Goal: Task Accomplishment & Management: Manage account settings

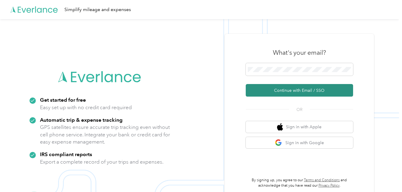
click at [290, 91] on button "Continue with Email / SSO" at bounding box center [299, 90] width 107 height 13
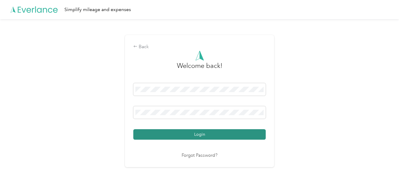
click at [203, 137] on button "Login" at bounding box center [199, 134] width 133 height 10
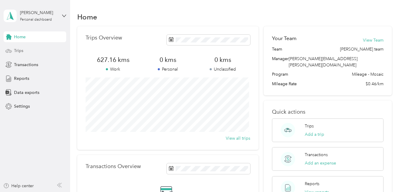
click at [43, 47] on div "Trips" at bounding box center [35, 50] width 63 height 11
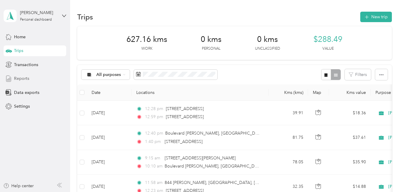
click at [19, 79] on span "Reports" at bounding box center [21, 78] width 15 height 6
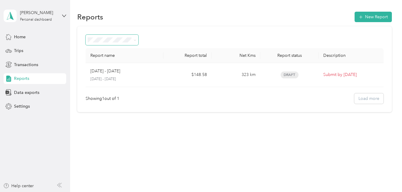
click at [132, 39] on span at bounding box center [134, 40] width 5 height 6
click at [135, 40] on icon at bounding box center [135, 40] width 3 height 3
click at [241, 25] on section "Reports New Report Report name Report total Net Kms Report status Description A…" at bounding box center [234, 61] width 315 height 102
click at [374, 99] on div "Showing 1 out of 1 Load more" at bounding box center [235, 98] width 298 height 10
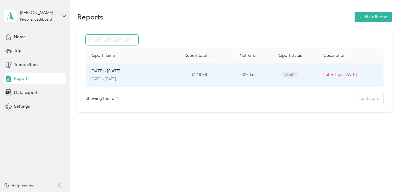
click at [346, 77] on p "Submit by Sep. 2, 2025" at bounding box center [351, 74] width 55 height 7
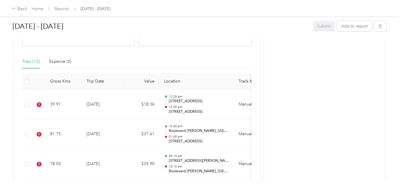
scroll to position [138, 0]
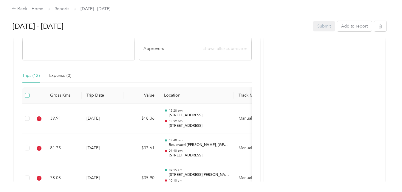
click at [28, 98] on label at bounding box center [27, 95] width 5 height 7
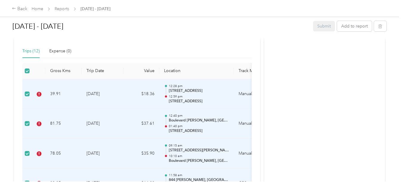
scroll to position [114, 0]
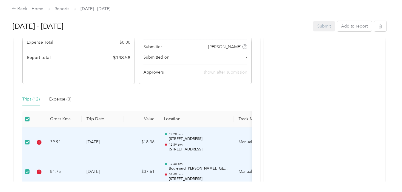
click at [388, 44] on div "Aug 1 - 31, 2025 Submit Add to report Due in 3 days. Submit this report by Sep.…" at bounding box center [199, 90] width 399 height 181
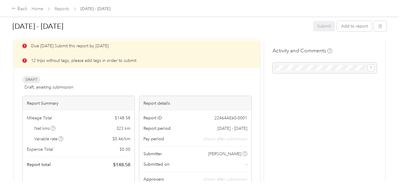
scroll to position [0, 0]
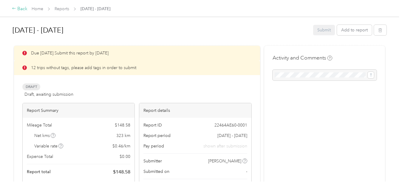
click at [21, 8] on div "Back" at bounding box center [20, 8] width 16 height 7
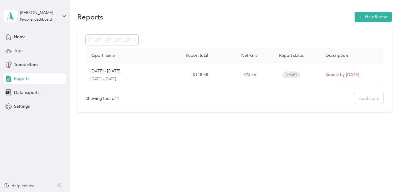
click at [22, 51] on span "Trips" at bounding box center [18, 50] width 9 height 6
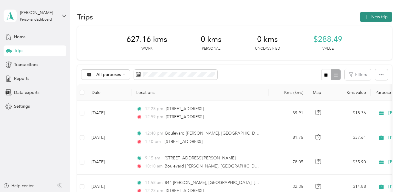
click at [371, 17] on button "New trip" at bounding box center [377, 17] width 32 height 10
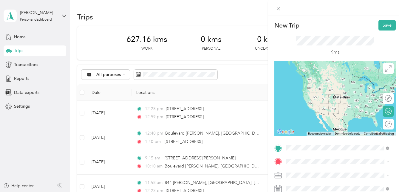
click at [318, 117] on span "[STREET_ADDRESS]" at bounding box center [316, 114] width 38 height 5
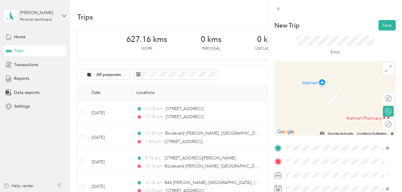
click at [328, 91] on span "90 Rue Taschereau Trois-Rivières, Quebec G8W 1G9, Canada" at bounding box center [316, 88] width 38 height 5
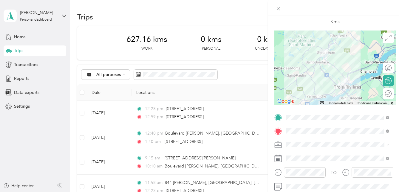
scroll to position [42, 0]
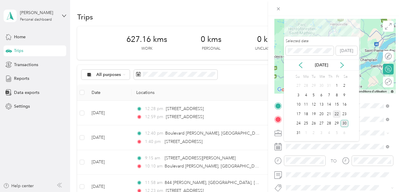
click at [335, 113] on div "22" at bounding box center [337, 113] width 8 height 7
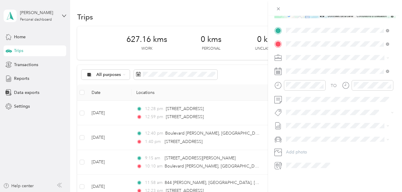
scroll to position [0, 0]
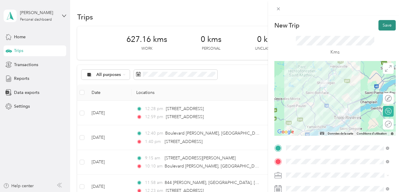
click at [386, 27] on button "Save" at bounding box center [387, 25] width 17 height 10
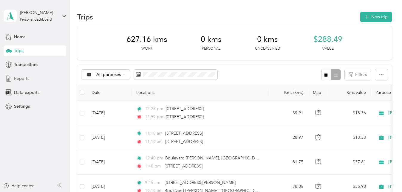
click at [15, 75] on span "Reports" at bounding box center [21, 78] width 15 height 6
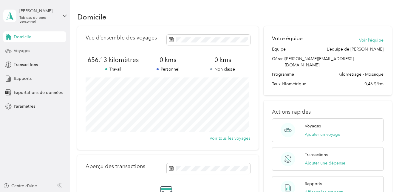
click at [28, 50] on span "Voyages" at bounding box center [22, 50] width 16 height 6
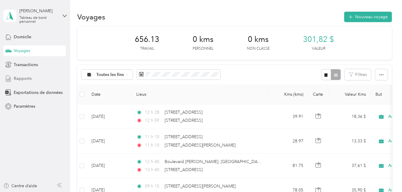
click at [33, 78] on div "Rapports" at bounding box center [34, 78] width 63 height 11
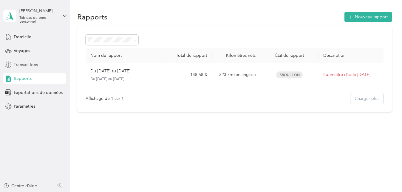
click at [33, 65] on span "Transactions" at bounding box center [26, 65] width 24 height 6
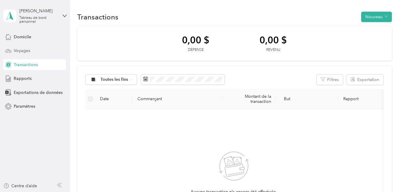
click at [36, 46] on div "Voyages" at bounding box center [34, 50] width 63 height 11
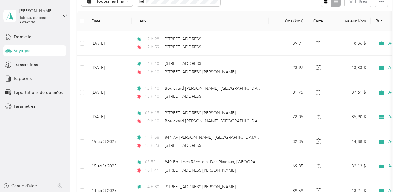
scroll to position [77, 0]
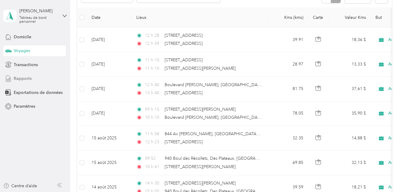
click at [42, 73] on div "Rapports" at bounding box center [34, 78] width 63 height 11
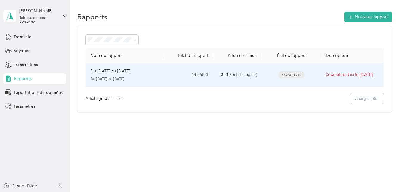
click at [228, 79] on td "323 km (en anglais)" at bounding box center [237, 75] width 49 height 24
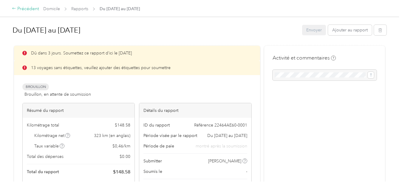
click at [17, 9] on font "Précédent" at bounding box center [28, 9] width 22 height 6
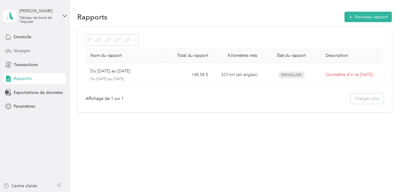
click at [52, 53] on div "Voyages" at bounding box center [34, 50] width 63 height 11
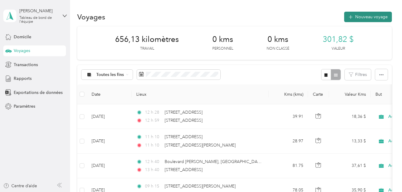
click at [362, 18] on font "Nouveau voyage" at bounding box center [372, 16] width 33 height 5
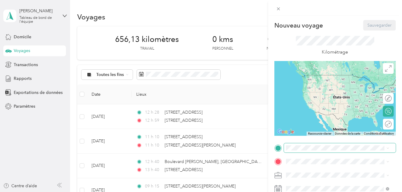
click at [303, 145] on span at bounding box center [340, 148] width 112 height 10
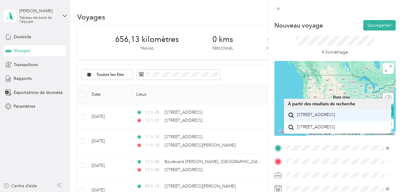
click at [335, 117] on span "[STREET_ADDRESS]" at bounding box center [316, 114] width 38 height 5
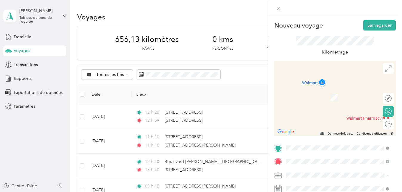
click at [318, 91] on span "[STREET_ADDRESS][PERSON_NAME]" at bounding box center [332, 88] width 71 height 5
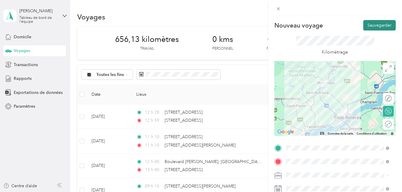
click at [376, 27] on button "Sauvegarder" at bounding box center [380, 25] width 33 height 10
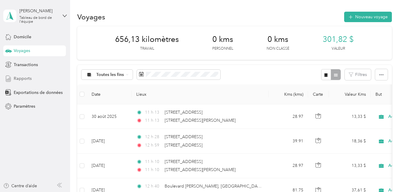
click at [46, 80] on div "Rapports" at bounding box center [34, 78] width 63 height 11
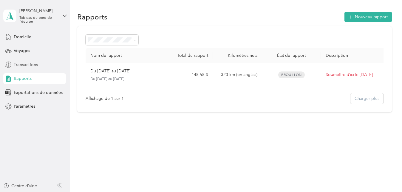
click at [29, 64] on span "Transactions" at bounding box center [26, 65] width 24 height 6
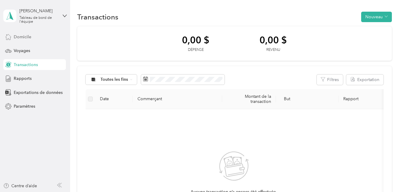
click at [28, 36] on span "Domicile" at bounding box center [23, 37] width 18 height 6
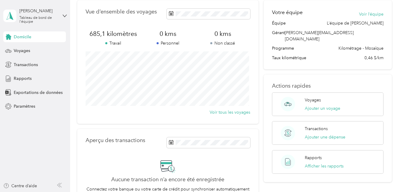
scroll to position [6, 0]
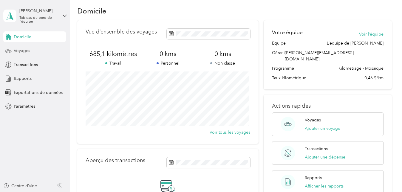
click at [35, 50] on div "Voyages" at bounding box center [34, 50] width 63 height 11
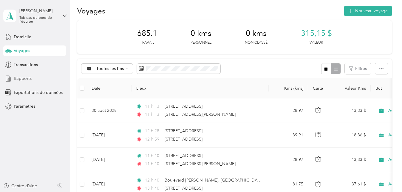
click at [28, 79] on span "Rapports" at bounding box center [23, 78] width 18 height 6
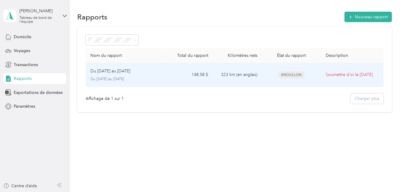
click at [279, 73] on div "Brouillon" at bounding box center [292, 74] width 27 height 7
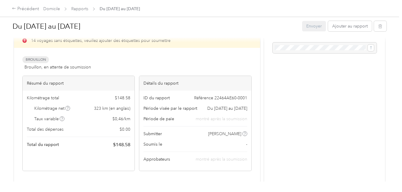
scroll to position [28, 0]
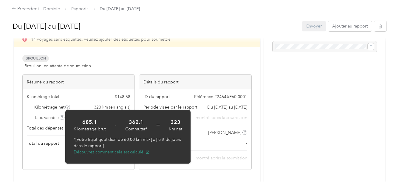
click at [94, 154] on font "Découvrez comment cela est calculé" at bounding box center [109, 151] width 70 height 5
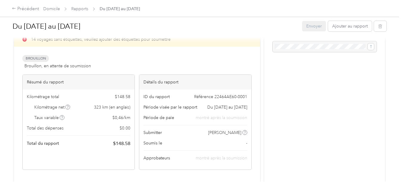
scroll to position [0, 0]
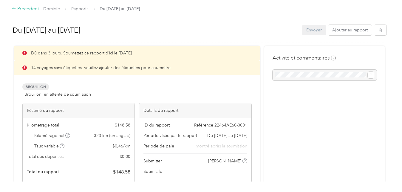
click at [27, 10] on font "Précédent" at bounding box center [28, 9] width 22 height 6
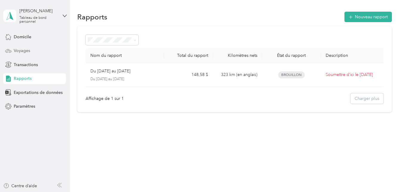
click at [29, 53] on span "Voyages" at bounding box center [22, 50] width 16 height 6
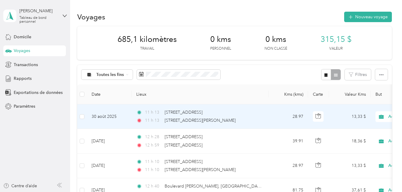
click at [253, 114] on div "11 h [GEOGRAPHIC_DATA][STREET_ADDRESS]" at bounding box center [198, 112] width 125 height 7
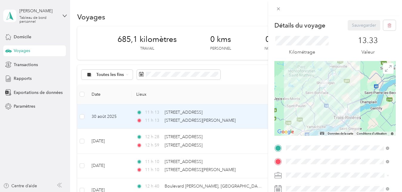
scroll to position [49, 0]
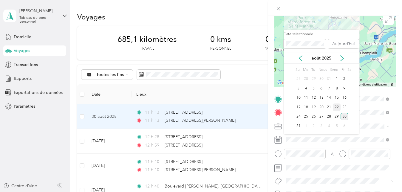
click at [339, 107] on div "22" at bounding box center [337, 106] width 8 height 7
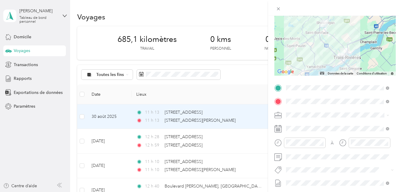
scroll to position [0, 0]
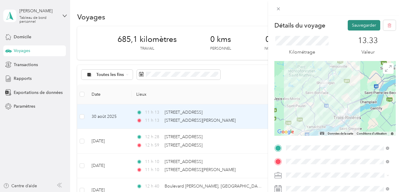
click at [366, 25] on button "Sauvegarder" at bounding box center [364, 25] width 33 height 10
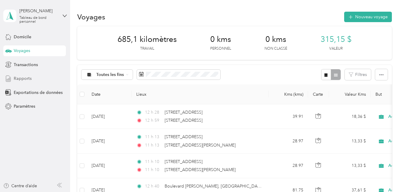
click at [41, 77] on div "Rapports" at bounding box center [34, 78] width 63 height 11
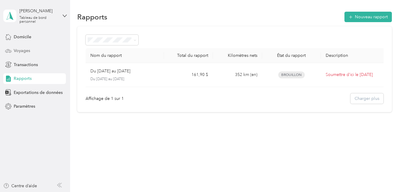
click at [32, 52] on div "Voyages" at bounding box center [34, 50] width 63 height 11
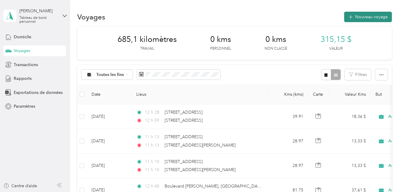
click at [372, 18] on font "Nouveau voyage" at bounding box center [372, 16] width 33 height 5
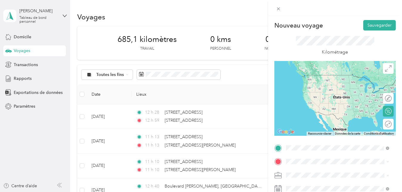
click at [335, 78] on span "[STREET_ADDRESS]" at bounding box center [316, 74] width 38 height 5
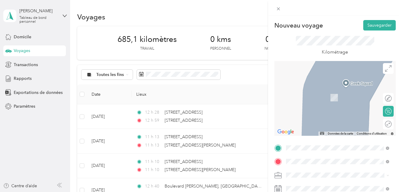
click at [333, 91] on span "[STREET_ADDRESS][PERSON_NAME]" at bounding box center [332, 88] width 71 height 5
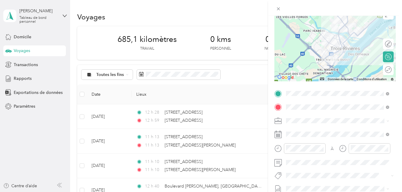
scroll to position [59, 0]
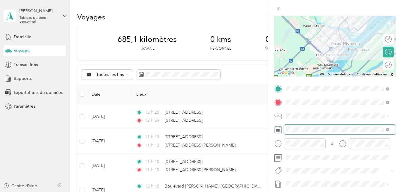
click at [327, 132] on span at bounding box center [340, 130] width 112 height 10
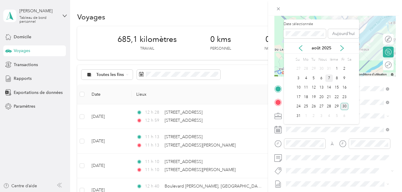
click at [332, 80] on div "7" at bounding box center [330, 77] width 8 height 7
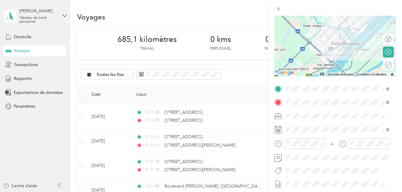
scroll to position [0, 0]
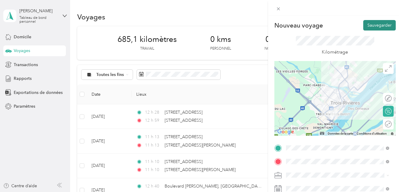
click at [385, 20] on button "Sauvegarder" at bounding box center [380, 25] width 33 height 10
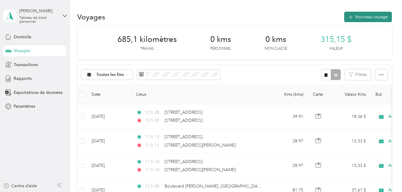
click at [379, 17] on font "Nouveau voyage" at bounding box center [372, 16] width 33 height 5
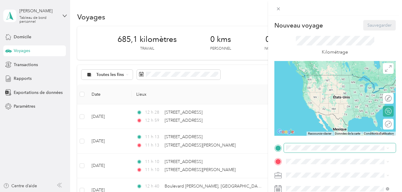
click at [321, 152] on span at bounding box center [340, 148] width 112 height 10
click at [320, 150] on span at bounding box center [340, 148] width 112 height 10
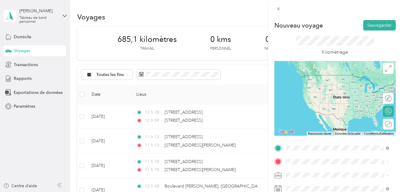
click at [335, 76] on span "[STREET_ADDRESS]" at bounding box center [316, 74] width 38 height 5
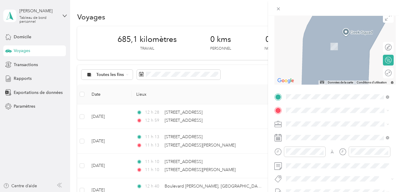
scroll to position [54, 0]
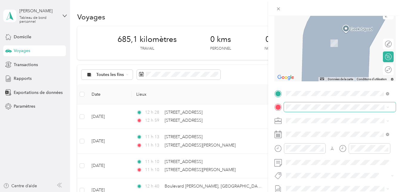
click at [335, 104] on span at bounding box center [340, 107] width 112 height 10
click at [330, 37] on span "[STREET_ADDRESS][PERSON_NAME]" at bounding box center [332, 34] width 71 height 5
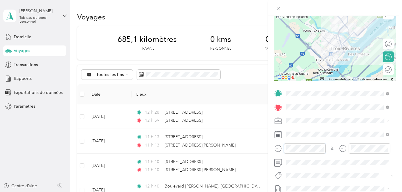
scroll to position [122, 0]
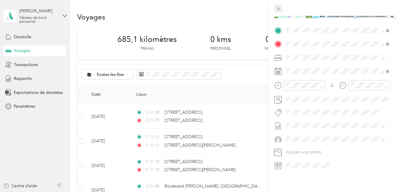
click at [277, 10] on icon at bounding box center [278, 8] width 5 height 5
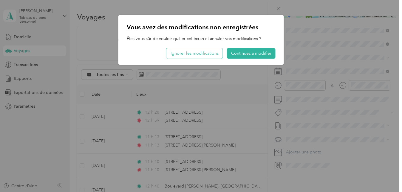
click at [215, 52] on button "Ignorer les modifications" at bounding box center [195, 53] width 56 height 10
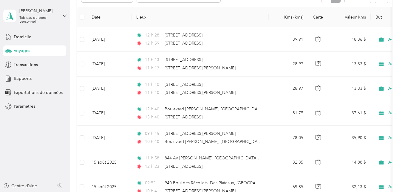
scroll to position [0, 0]
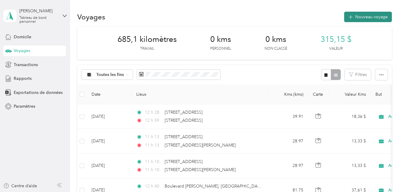
click at [370, 17] on font "Nouveau voyage" at bounding box center [372, 16] width 33 height 5
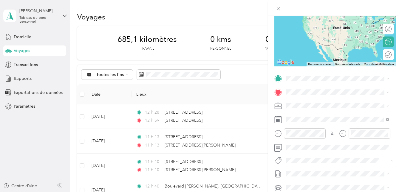
scroll to position [72, 0]
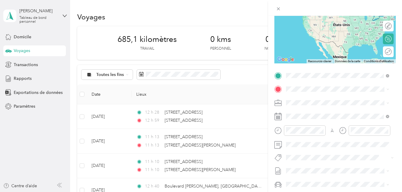
click at [328, 100] on span "[STREET_ADDRESS]" at bounding box center [316, 96] width 38 height 5
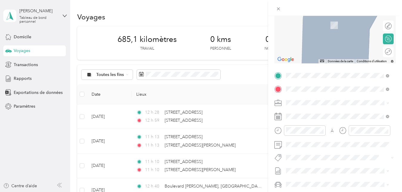
click at [313, 112] on span "[STREET_ADDRESS][PERSON_NAME]" at bounding box center [332, 110] width 71 height 5
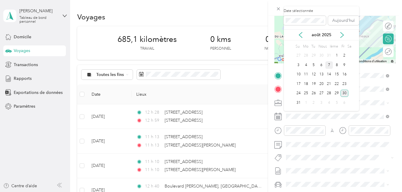
click at [331, 64] on div "7" at bounding box center [330, 64] width 8 height 7
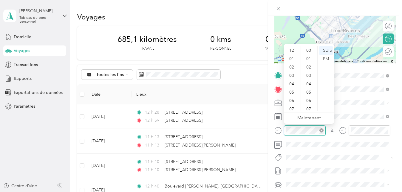
scroll to position [36, 0]
click at [296, 64] on div "03" at bounding box center [292, 68] width 14 height 8
click at [310, 60] on div "20" at bounding box center [309, 59] width 14 height 8
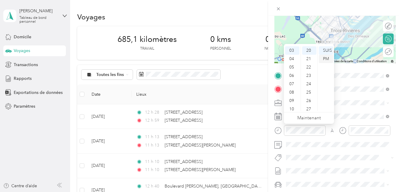
click at [323, 60] on div "PM" at bounding box center [326, 59] width 14 height 8
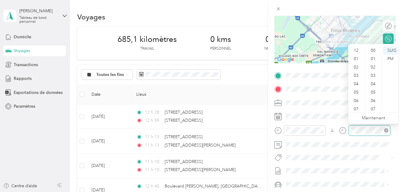
scroll to position [36, 0]
click at [358, 60] on div "03" at bounding box center [357, 61] width 14 height 8
click at [374, 58] on div "34" at bounding box center [374, 57] width 14 height 8
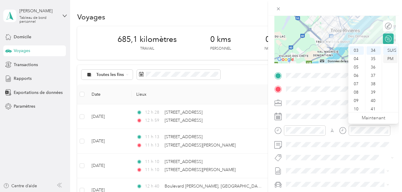
click at [393, 59] on div "PM" at bounding box center [391, 59] width 14 height 8
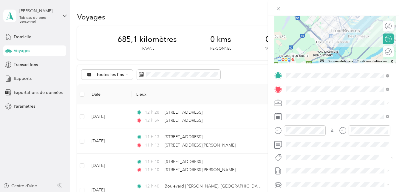
scroll to position [0, 0]
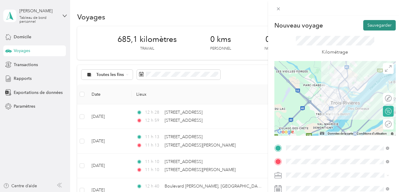
click at [378, 24] on button "Sauvegarder" at bounding box center [380, 25] width 33 height 10
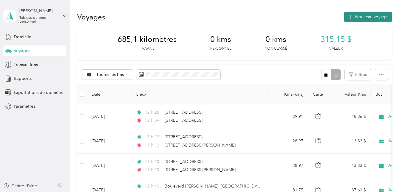
click at [372, 17] on font "Nouveau voyage" at bounding box center [372, 16] width 33 height 5
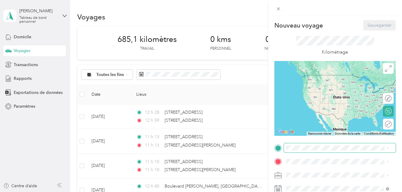
click at [318, 151] on span at bounding box center [340, 148] width 112 height 10
click at [306, 171] on span at bounding box center [340, 175] width 112 height 10
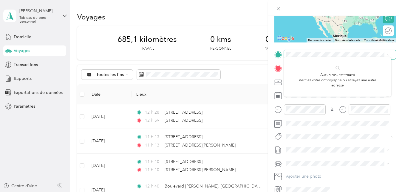
scroll to position [96, 0]
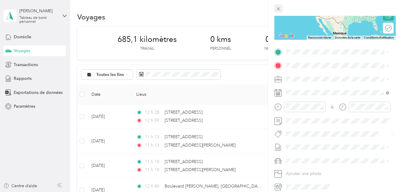
click at [278, 10] on icon at bounding box center [278, 8] width 5 height 5
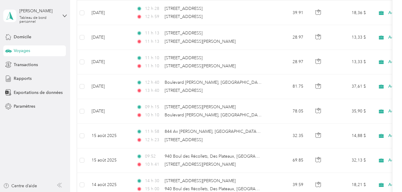
scroll to position [0, 0]
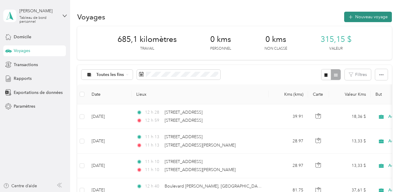
click at [359, 16] on font "Nouveau voyage" at bounding box center [372, 16] width 33 height 5
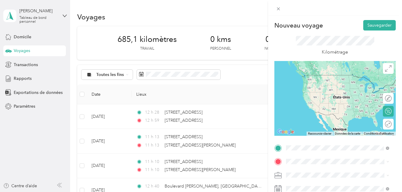
click at [330, 77] on span "[STREET_ADDRESS]" at bounding box center [316, 74] width 38 height 5
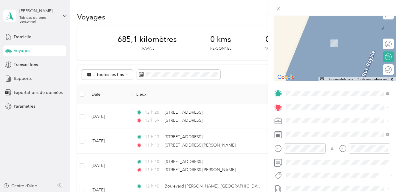
scroll to position [56, 0]
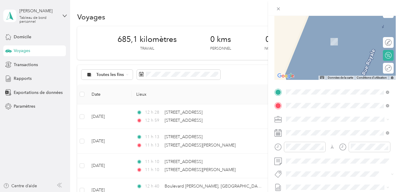
click at [337, 36] on span "[STREET_ADDRESS][PERSON_NAME]" at bounding box center [332, 32] width 71 height 5
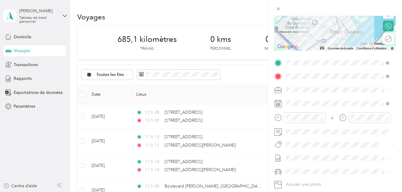
scroll to position [86, 0]
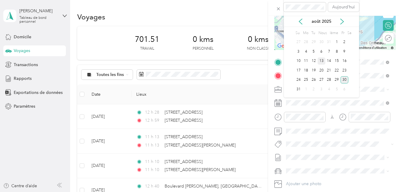
click at [320, 59] on div "13" at bounding box center [322, 60] width 8 height 7
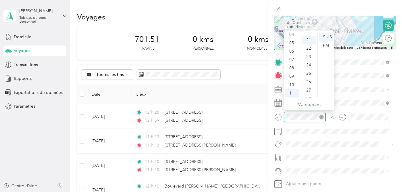
scroll to position [176, 0]
click at [293, 34] on div "04" at bounding box center [292, 34] width 14 height 8
click at [310, 68] on div "50" at bounding box center [309, 69] width 14 height 8
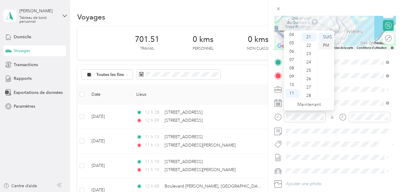
click at [328, 47] on div "PM" at bounding box center [326, 45] width 14 height 8
click at [292, 36] on div "04" at bounding box center [292, 34] width 14 height 8
click at [310, 63] on div "50" at bounding box center [309, 63] width 14 height 8
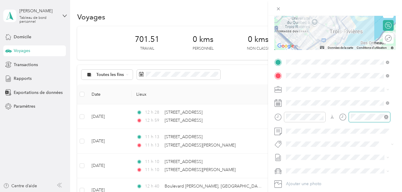
scroll to position [36, 0]
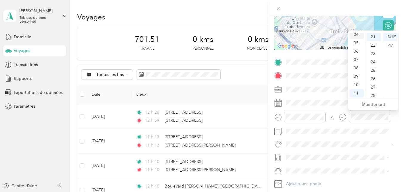
click at [354, 34] on div "04" at bounding box center [357, 34] width 14 height 8
click at [356, 44] on div "05" at bounding box center [357, 45] width 14 height 8
click at [297, 181] on button "Ajouter une photo" at bounding box center [340, 183] width 112 height 8
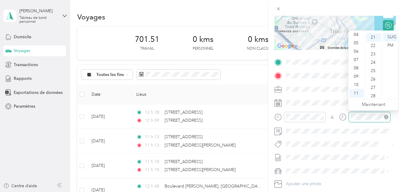
scroll to position [176, 0]
click at [356, 43] on div "05" at bounding box center [357, 43] width 14 height 8
click at [375, 44] on div "03" at bounding box center [374, 46] width 14 height 8
click at [391, 46] on div "PM" at bounding box center [391, 45] width 14 height 8
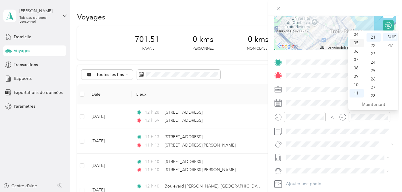
scroll to position [176, 0]
click at [356, 42] on div "05" at bounding box center [357, 43] width 14 height 8
click at [372, 46] on div "04" at bounding box center [374, 46] width 14 height 8
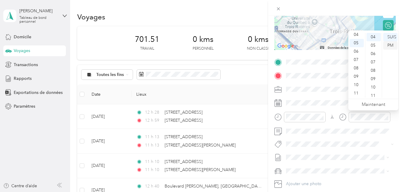
click at [389, 44] on div "PM" at bounding box center [391, 45] width 14 height 8
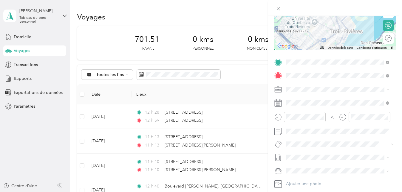
click at [397, 132] on form "Nouveau voyage Sauvegarder This trip cannot be edited because it is either unde…" at bounding box center [335, 67] width 134 height 267
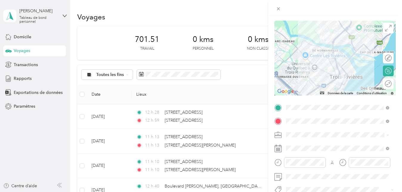
scroll to position [0, 0]
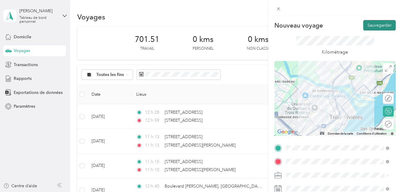
click at [379, 23] on button "Sauvegarder" at bounding box center [380, 25] width 33 height 10
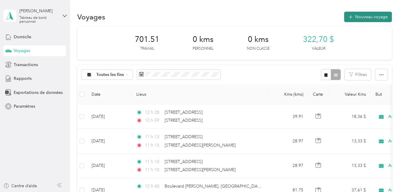
click at [374, 15] on font "Nouveau voyage" at bounding box center [372, 16] width 33 height 5
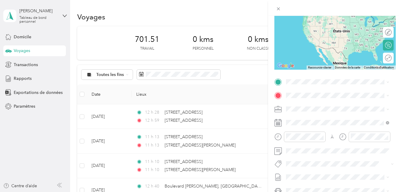
scroll to position [79, 0]
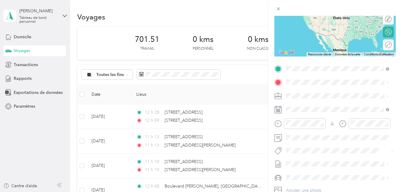
click at [312, 92] on span "[STREET_ADDRESS][PERSON_NAME]" at bounding box center [332, 89] width 71 height 5
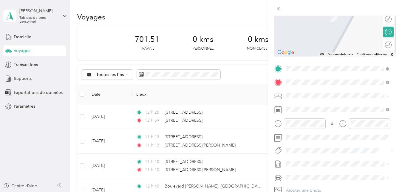
click at [320, 105] on span "[STREET_ADDRESS]" at bounding box center [316, 103] width 38 height 5
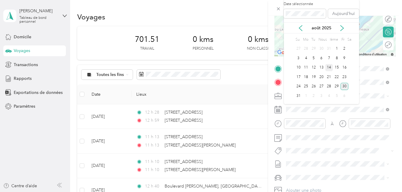
click at [329, 67] on div "14" at bounding box center [330, 67] width 8 height 7
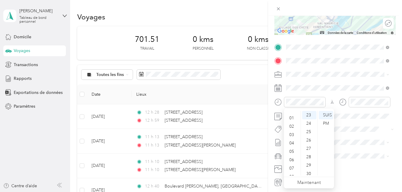
scroll to position [9, 0]
click at [294, 162] on div "07" at bounding box center [292, 165] width 14 height 8
click at [309, 114] on div "47" at bounding box center [309, 113] width 14 height 8
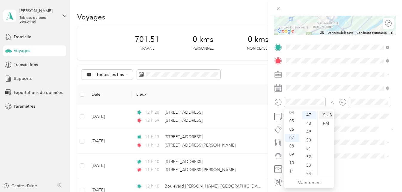
click at [329, 115] on div "SUIS" at bounding box center [326, 115] width 14 height 8
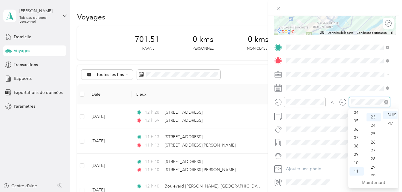
scroll to position [192, 0]
click at [359, 143] on div "08" at bounding box center [357, 146] width 14 height 8
click at [376, 114] on div "00" at bounding box center [374, 115] width 14 height 8
click at [392, 114] on div "SUIS" at bounding box center [391, 115] width 14 height 8
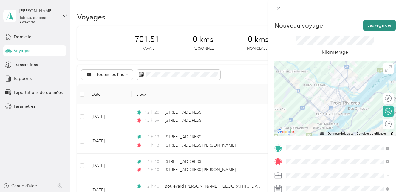
click at [383, 23] on button "Sauvegarder" at bounding box center [380, 25] width 33 height 10
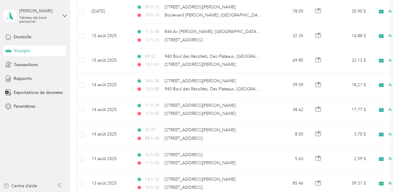
scroll to position [207, 0]
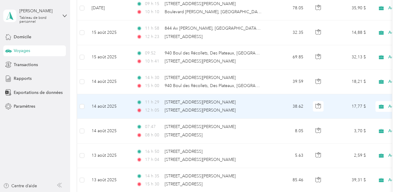
click at [272, 104] on td "38.62" at bounding box center [288, 106] width 39 height 24
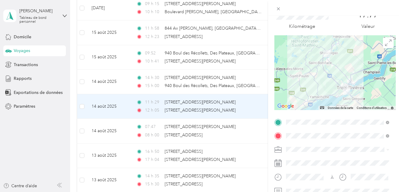
scroll to position [27, 0]
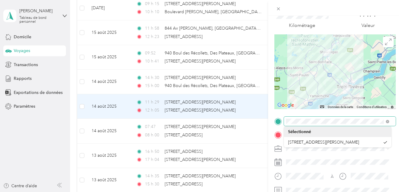
click at [282, 124] on div at bounding box center [336, 121] width 122 height 10
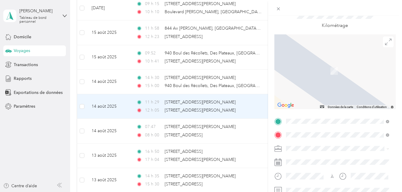
click at [319, 48] on span "[STREET_ADDRESS]" at bounding box center [316, 48] width 38 height 5
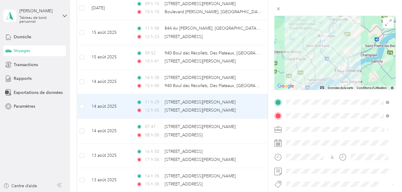
scroll to position [0, 0]
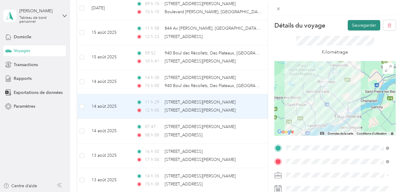
click at [361, 29] on button "Sauvegarder" at bounding box center [364, 25] width 33 height 10
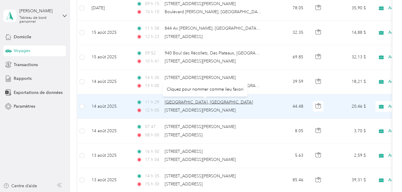
click at [239, 102] on span "[GEOGRAPHIC_DATA], [GEOGRAPHIC_DATA]" at bounding box center [209, 101] width 88 height 5
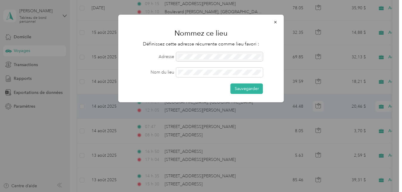
click at [213, 56] on div at bounding box center [219, 57] width 87 height 10
click at [276, 22] on icon "button" at bounding box center [276, 22] width 4 height 4
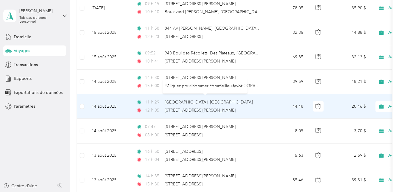
click at [257, 102] on div "11 h [GEOGRAPHIC_DATA], [GEOGRAPHIC_DATA]" at bounding box center [198, 102] width 125 height 7
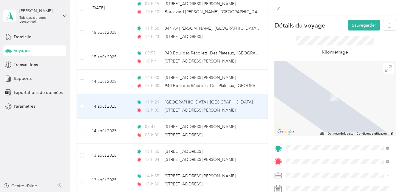
click at [323, 101] on span "[STREET_ADDRESS]" at bounding box center [316, 97] width 38 height 5
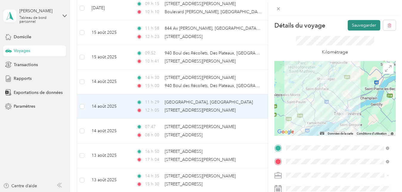
click at [362, 28] on button "Sauvegarder" at bounding box center [364, 25] width 33 height 10
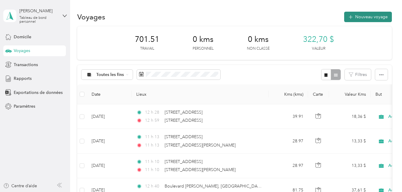
click at [373, 17] on font "Nouveau voyage" at bounding box center [372, 16] width 33 height 5
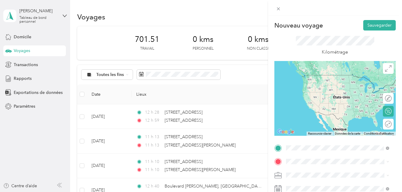
click at [322, 77] on span "[STREET_ADDRESS]" at bounding box center [316, 74] width 38 height 5
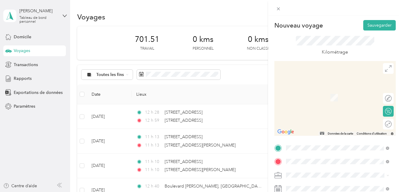
click at [317, 89] on span "[STREET_ADDRESS][PERSON_NAME]" at bounding box center [332, 88] width 71 height 5
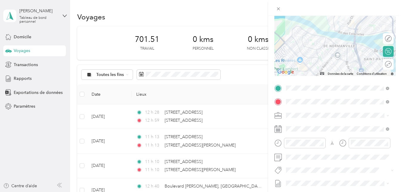
scroll to position [60, 0]
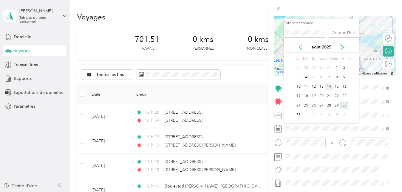
click at [329, 86] on div "14" at bounding box center [330, 86] width 8 height 7
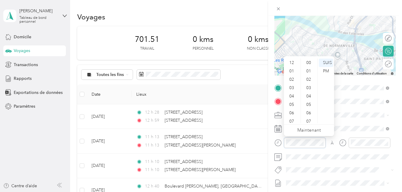
scroll to position [36, 0]
click at [291, 60] on div "04" at bounding box center [292, 60] width 14 height 8
click at [310, 65] on div "20" at bounding box center [309, 65] width 14 height 8
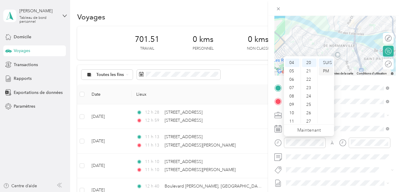
click at [325, 70] on div "PM" at bounding box center [326, 71] width 14 height 8
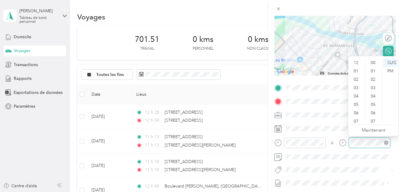
scroll to position [36, 0]
click at [354, 62] on div "04" at bounding box center [357, 60] width 14 height 8
click at [374, 109] on div "34" at bounding box center [374, 110] width 14 height 8
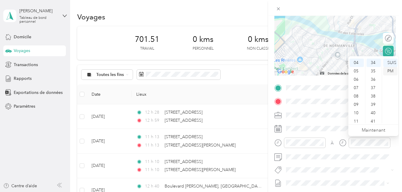
click at [390, 72] on div "PM" at bounding box center [391, 71] width 14 height 8
click at [398, 151] on form "Nouveau voyage Sauvegarder This trip cannot be edited because it is either unde…" at bounding box center [335, 93] width 134 height 267
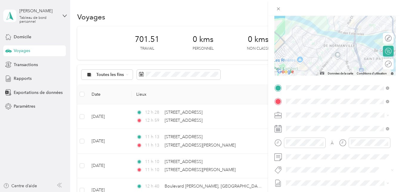
scroll to position [0, 0]
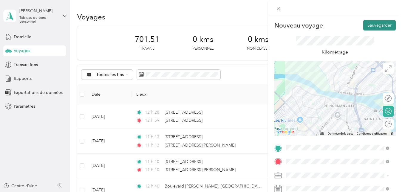
click at [378, 27] on button "Sauvegarder" at bounding box center [380, 25] width 33 height 10
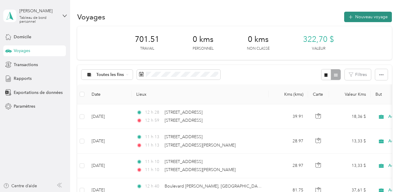
click at [381, 18] on font "Nouveau voyage" at bounding box center [372, 16] width 33 height 5
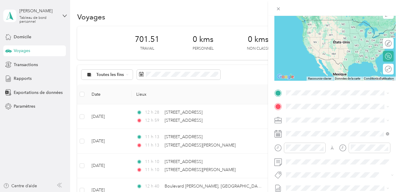
scroll to position [55, 0]
click at [280, 10] on icon at bounding box center [278, 8] width 5 height 5
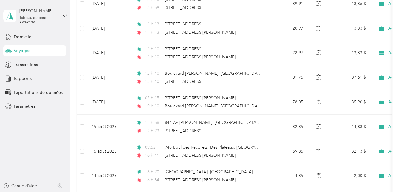
scroll to position [114, 0]
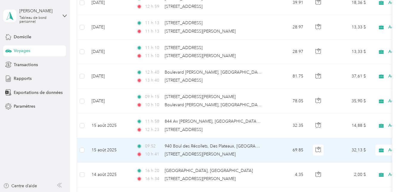
click at [259, 156] on div "10 h 41 850 Av [PERSON_NAME], [GEOGRAPHIC_DATA], [GEOGRAPHIC_DATA]" at bounding box center [198, 154] width 125 height 7
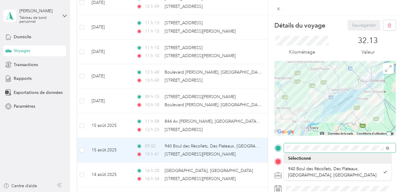
click at [281, 146] on div at bounding box center [336, 148] width 122 height 10
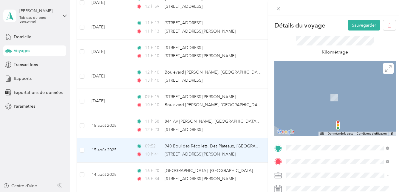
click at [317, 101] on span "[STREET_ADDRESS][PERSON_NAME]" at bounding box center [332, 97] width 71 height 5
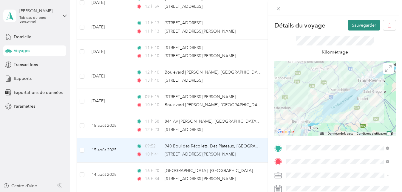
click at [365, 27] on button "Sauvegarder" at bounding box center [364, 25] width 33 height 10
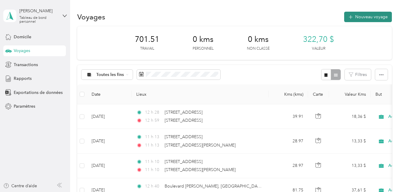
click at [376, 19] on font "Nouveau voyage" at bounding box center [372, 16] width 33 height 5
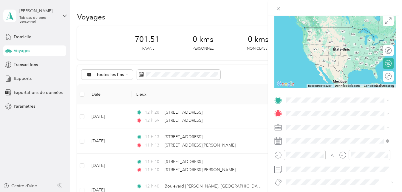
scroll to position [51, 0]
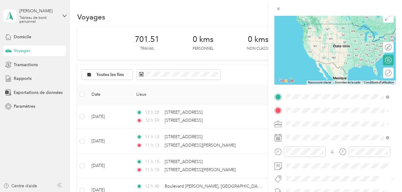
click at [325, 118] on span "[STREET_ADDRESS][PERSON_NAME]" at bounding box center [332, 118] width 71 height 5
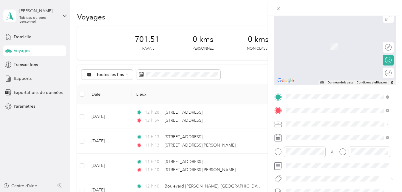
click at [329, 40] on span "[STREET_ADDRESS][PERSON_NAME]" at bounding box center [332, 37] width 71 height 5
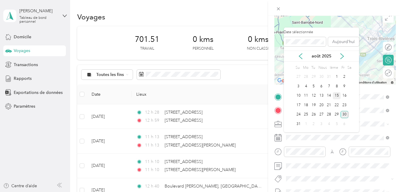
click at [335, 96] on div "15" at bounding box center [337, 95] width 8 height 7
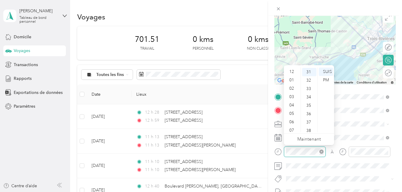
scroll to position [36, 0]
click at [293, 78] on div "01" at bounding box center [292, 79] width 14 height 8
click at [309, 120] on div "50" at bounding box center [309, 123] width 14 height 8
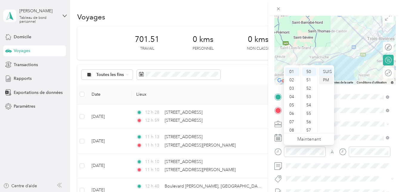
click at [327, 80] on div "PM" at bounding box center [326, 80] width 14 height 8
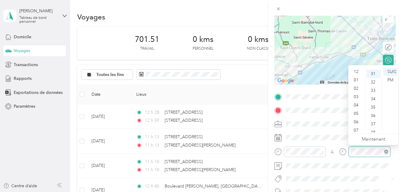
scroll to position [36, 0]
click at [358, 80] on div "02" at bounding box center [357, 80] width 14 height 8
click at [374, 95] on div "29" at bounding box center [374, 93] width 14 height 8
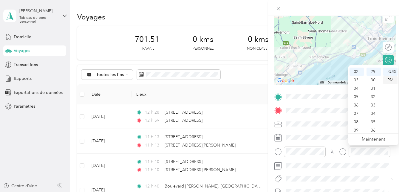
click at [392, 78] on div "PM" at bounding box center [391, 80] width 14 height 8
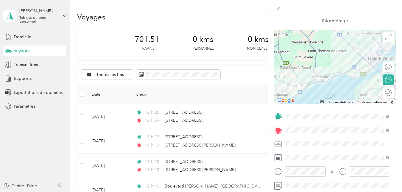
scroll to position [0, 0]
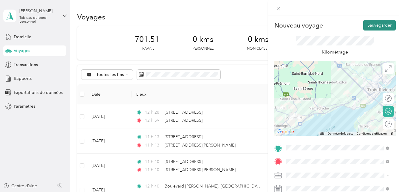
click at [380, 27] on button "Sauvegarder" at bounding box center [380, 25] width 33 height 10
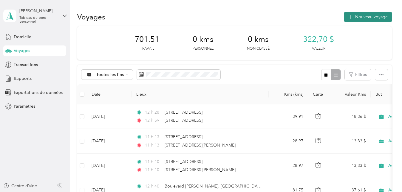
click at [374, 16] on font "Nouveau voyage" at bounding box center [372, 16] width 33 height 5
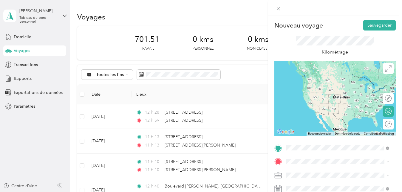
click at [328, 77] on span "[STREET_ADDRESS]" at bounding box center [316, 74] width 38 height 5
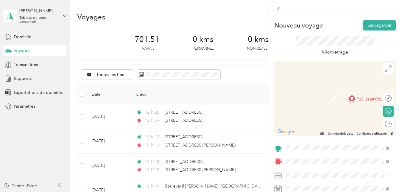
click at [324, 91] on span "[STREET_ADDRESS][PERSON_NAME]" at bounding box center [332, 88] width 71 height 5
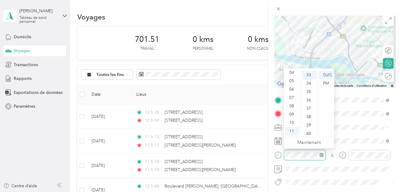
scroll to position [276, 0]
click at [293, 82] on div "03" at bounding box center [292, 83] width 14 height 8
click at [312, 74] on div "00" at bounding box center [309, 75] width 14 height 8
click at [330, 85] on div "PM" at bounding box center [326, 83] width 14 height 8
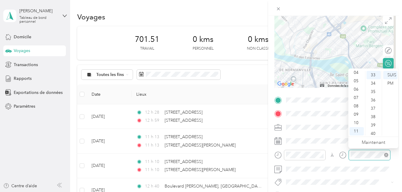
scroll to position [276, 0]
click at [359, 86] on div "03" at bounding box center [357, 87] width 14 height 8
click at [376, 85] on div "12" at bounding box center [374, 88] width 14 height 8
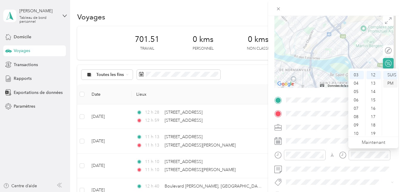
click at [394, 83] on div "PM" at bounding box center [391, 83] width 14 height 8
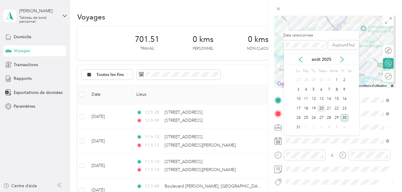
click at [323, 109] on div "20" at bounding box center [322, 108] width 8 height 7
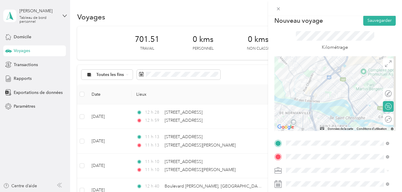
scroll to position [0, 0]
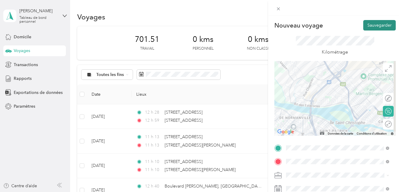
click at [384, 25] on button "Sauvegarder" at bounding box center [380, 25] width 33 height 10
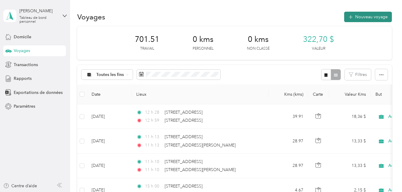
click at [379, 15] on font "Nouveau voyage" at bounding box center [372, 16] width 33 height 5
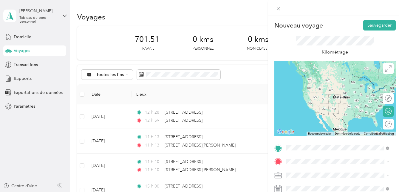
click at [329, 77] on span "[STREET_ADDRESS][PERSON_NAME]" at bounding box center [332, 74] width 71 height 5
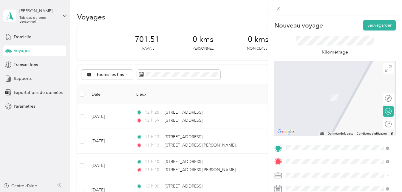
click at [335, 90] on span "[STREET_ADDRESS]" at bounding box center [316, 88] width 38 height 5
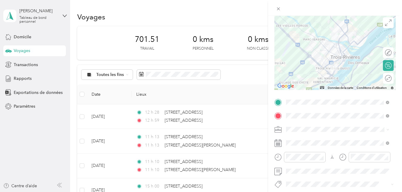
scroll to position [47, 0]
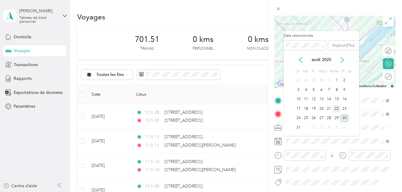
click at [336, 106] on div "22" at bounding box center [337, 108] width 8 height 7
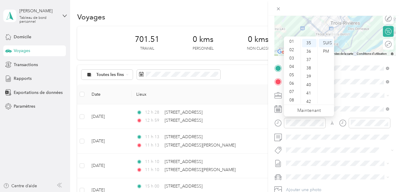
scroll to position [36, 0]
click at [295, 65] on div "07" at bounding box center [292, 66] width 14 height 8
click at [311, 81] on div "47" at bounding box center [309, 81] width 14 height 8
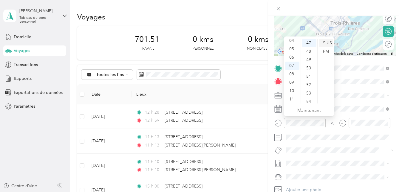
click at [326, 41] on div "SUIS" at bounding box center [326, 43] width 14 height 8
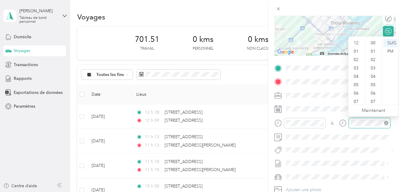
scroll to position [36, 0]
click at [358, 75] on div "08" at bounding box center [357, 74] width 14 height 8
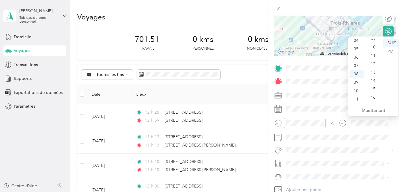
scroll to position [0, 0]
click at [377, 44] on div "00" at bounding box center [374, 43] width 14 height 8
click at [390, 42] on div "SUIS" at bounding box center [391, 43] width 14 height 8
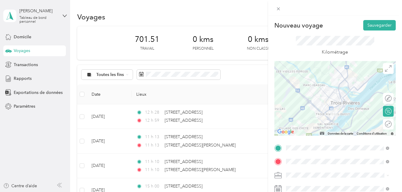
click at [377, 19] on div "Nouveau voyage Sauvegarder This trip cannot be edited because it is either unde…" at bounding box center [335, 112] width 134 height 192
click at [376, 23] on button "Sauvegarder" at bounding box center [380, 25] width 33 height 10
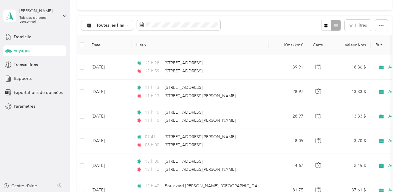
scroll to position [54, 0]
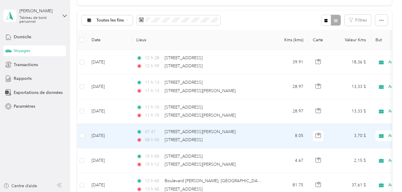
click at [256, 133] on div "07:47 [STREET_ADDRESS][PERSON_NAME]" at bounding box center [198, 131] width 125 height 7
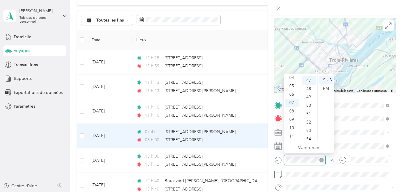
scroll to position [393, 0]
click at [294, 93] on div "06" at bounding box center [292, 94] width 14 height 8
click at [294, 105] on div "07" at bounding box center [292, 103] width 14 height 8
click at [309, 80] on div "45" at bounding box center [309, 82] width 14 height 8
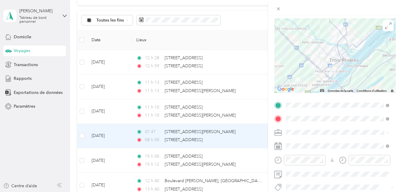
scroll to position [0, 0]
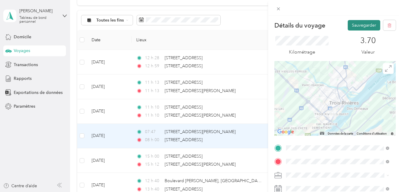
click at [363, 27] on button "Sauvegarder" at bounding box center [364, 25] width 33 height 10
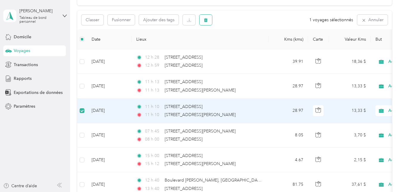
click at [204, 21] on icon "button" at bounding box center [206, 20] width 4 height 4
click at [259, 43] on button "Oui" at bounding box center [262, 45] width 12 height 10
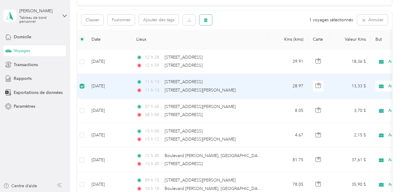
click at [208, 23] on button "button" at bounding box center [206, 20] width 13 height 10
click at [259, 45] on button "Oui" at bounding box center [262, 45] width 12 height 10
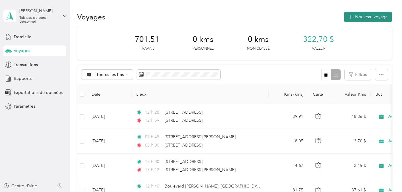
click at [376, 15] on font "Nouveau voyage" at bounding box center [372, 16] width 33 height 5
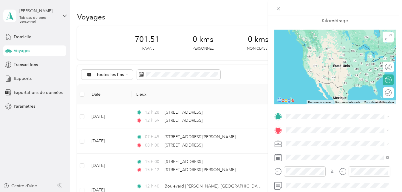
scroll to position [33, 0]
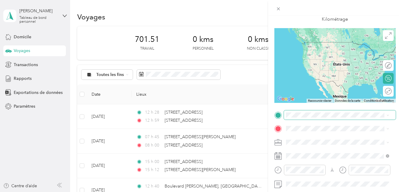
click at [297, 118] on span at bounding box center [340, 115] width 112 height 10
click at [297, 111] on span at bounding box center [340, 115] width 112 height 10
click at [316, 136] on span "[STREET_ADDRESS]" at bounding box center [316, 136] width 38 height 5
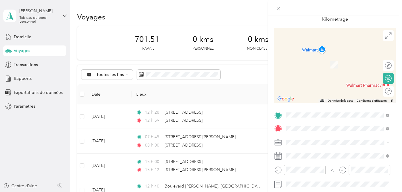
click at [326, 59] on span "[STREET_ADDRESS][PERSON_NAME]" at bounding box center [332, 55] width 71 height 5
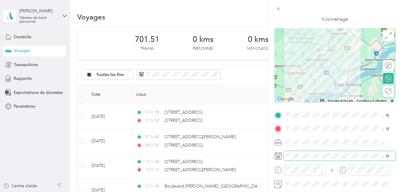
click at [299, 153] on span at bounding box center [340, 156] width 112 height 10
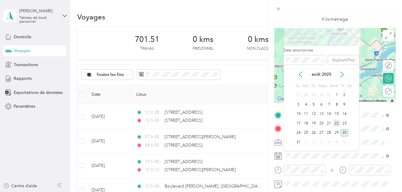
click at [339, 125] on div "22" at bounding box center [337, 122] width 8 height 7
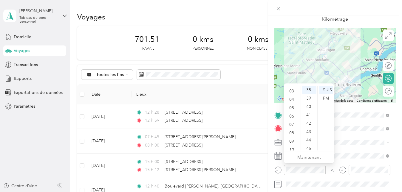
scroll to position [12, 0]
click at [293, 93] on div "02" at bounding box center [292, 94] width 14 height 8
click at [311, 89] on div "02" at bounding box center [309, 89] width 14 height 8
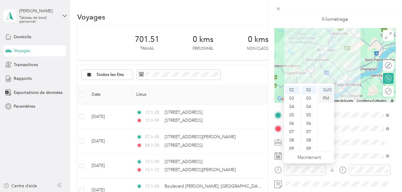
click at [325, 98] on div "PM" at bounding box center [326, 98] width 14 height 8
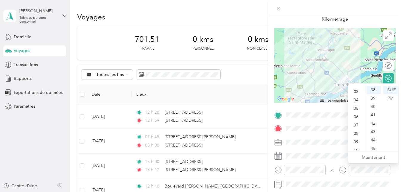
scroll to position [21, 0]
click at [357, 92] on div "03" at bounding box center [357, 94] width 14 height 8
click at [359, 98] on div "02" at bounding box center [357, 99] width 14 height 8
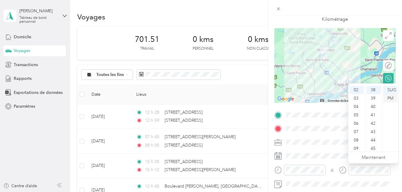
click at [394, 97] on div "PM" at bounding box center [391, 98] width 14 height 8
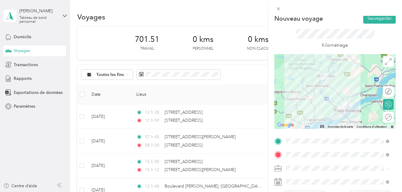
scroll to position [0, 0]
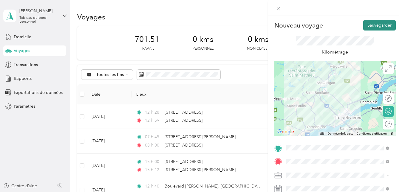
click at [382, 28] on button "Sauvegarder" at bounding box center [380, 25] width 33 height 10
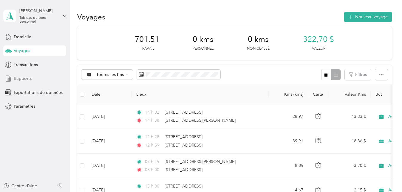
click at [41, 76] on div "Rapports" at bounding box center [34, 78] width 63 height 11
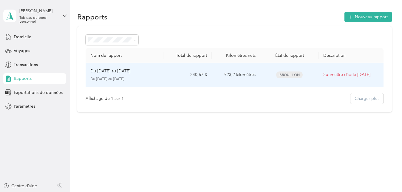
click at [336, 72] on p "Soumettre d’ici le [DATE]" at bounding box center [351, 74] width 55 height 7
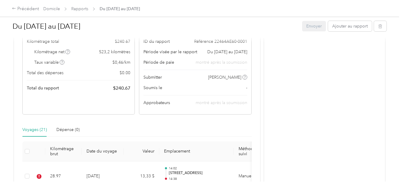
scroll to position [130, 0]
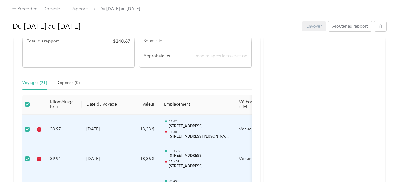
drag, startPoint x: 397, startPoint y: 52, endPoint x: 399, endPoint y: 12, distance: 39.5
click at [399, 12] on div "Précédent Domicile Rapports Du [DATE] au [DATE] Du [DATE] au [DATE] Envoyer Ajo…" at bounding box center [199, 96] width 399 height 192
drag, startPoint x: 399, startPoint y: 12, endPoint x: 380, endPoint y: 76, distance: 66.1
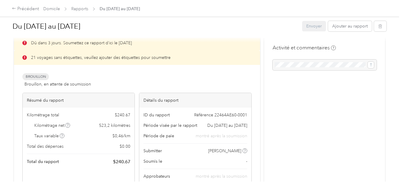
scroll to position [0, 0]
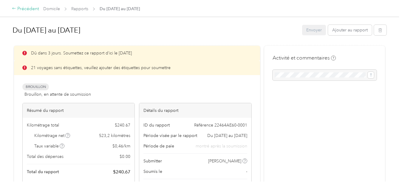
click at [16, 8] on div "Précédent" at bounding box center [25, 8] width 27 height 7
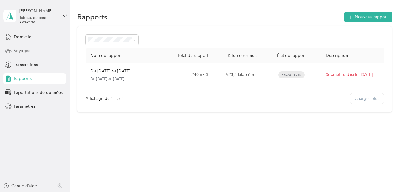
click at [51, 56] on div "Voyages" at bounding box center [34, 50] width 63 height 11
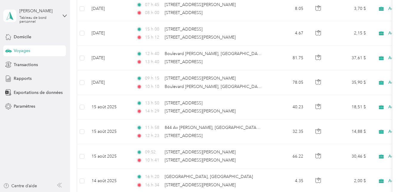
scroll to position [5, 0]
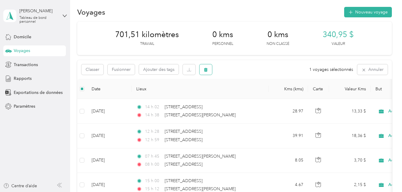
click at [204, 73] on button "button" at bounding box center [206, 69] width 13 height 10
click at [264, 95] on button "Oui" at bounding box center [262, 95] width 12 height 10
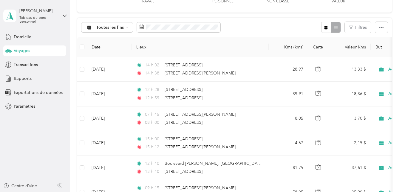
scroll to position [0, 0]
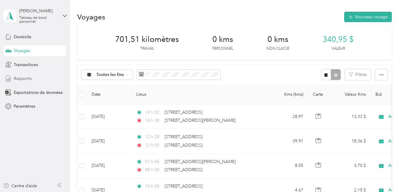
click at [32, 80] on div "Rapports" at bounding box center [34, 78] width 63 height 11
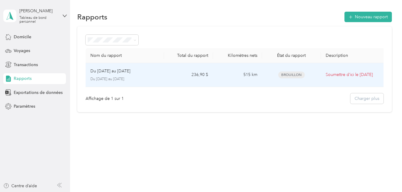
click at [255, 81] on td "515 km" at bounding box center [237, 75] width 49 height 24
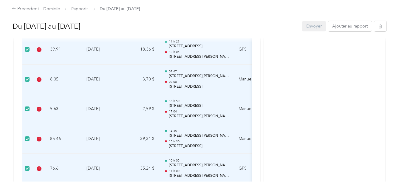
scroll to position [249, 0]
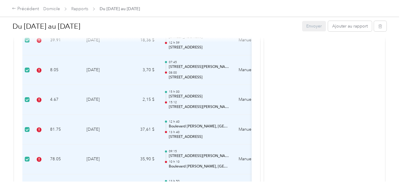
click at [314, 26] on div "Envoyer Ajouter au rapport" at bounding box center [344, 26] width 84 height 10
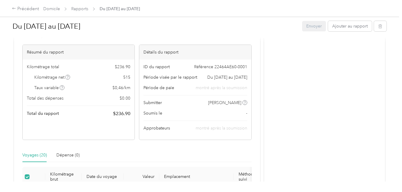
scroll to position [0, 0]
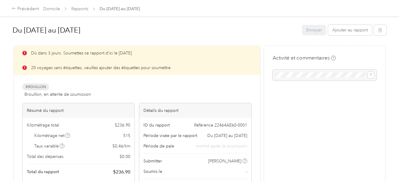
click at [36, 66] on p "20 voyages sans étiquettes, veuillez ajouter des étiquettes pour soumettre" at bounding box center [101, 67] width 140 height 6
click at [48, 95] on span "Brouillon, en attente de soumission" at bounding box center [57, 94] width 67 height 6
click at [26, 9] on font "Précédent" at bounding box center [28, 9] width 22 height 6
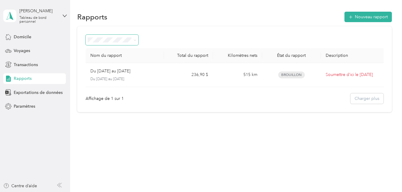
click at [131, 43] on span at bounding box center [112, 40] width 53 height 10
click at [133, 38] on span at bounding box center [134, 40] width 5 height 6
click at [136, 40] on icon at bounding box center [135, 39] width 2 height 1
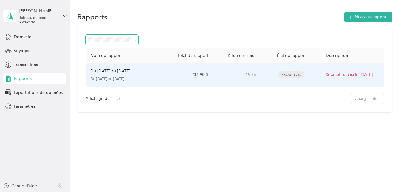
click at [157, 78] on p "Du [DATE] au [DATE]" at bounding box center [124, 78] width 69 height 5
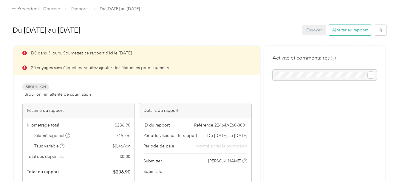
click at [352, 32] on button "Ajouter au rapport" at bounding box center [350, 30] width 44 height 10
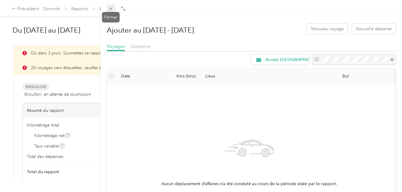
click at [112, 9] on icon at bounding box center [110, 8] width 5 height 5
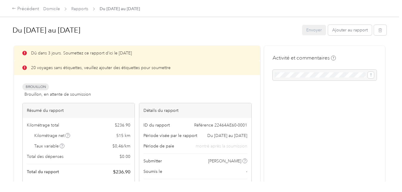
click at [102, 67] on p "20 voyages sans étiquettes, veuillez ajouter des étiquettes pour soumettre" at bounding box center [101, 67] width 140 height 6
click at [42, 87] on span "Brouillon" at bounding box center [35, 86] width 27 height 7
click at [356, 33] on button "Ajouter au rapport" at bounding box center [350, 30] width 44 height 10
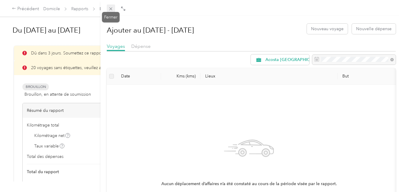
click at [110, 8] on icon at bounding box center [110, 8] width 5 height 5
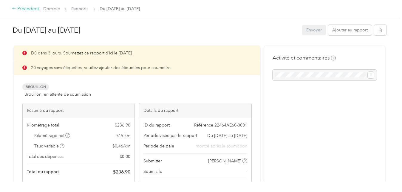
click at [27, 9] on font "Précédent" at bounding box center [28, 9] width 22 height 6
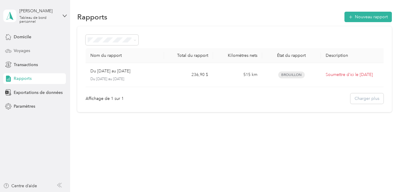
click at [40, 48] on div "Voyages" at bounding box center [34, 50] width 63 height 11
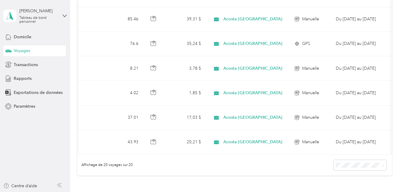
scroll to position [0, 167]
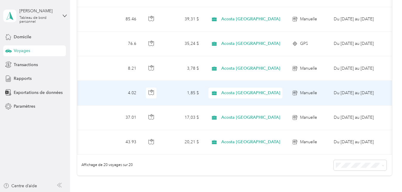
click at [274, 93] on span "Acosta [GEOGRAPHIC_DATA]" at bounding box center [251, 93] width 59 height 7
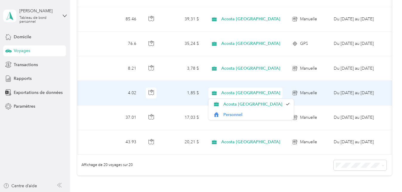
click at [274, 93] on span "Acosta [GEOGRAPHIC_DATA]" at bounding box center [251, 93] width 59 height 7
click at [283, 93] on icon at bounding box center [283, 93] width 1 height 1
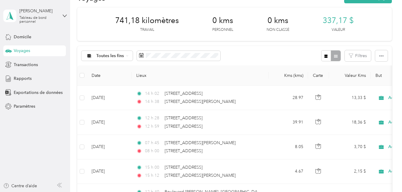
scroll to position [0, 0]
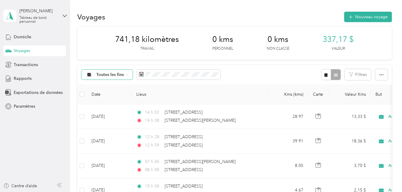
click at [127, 73] on div "Toutes les fins" at bounding box center [107, 75] width 51 height 10
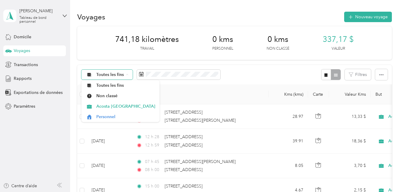
click at [127, 73] on div "Toutes les fins" at bounding box center [107, 75] width 51 height 10
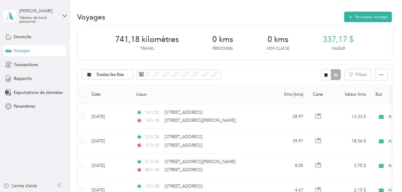
click at [243, 74] on div "Toutes les fins Filtres" at bounding box center [234, 74] width 315 height 19
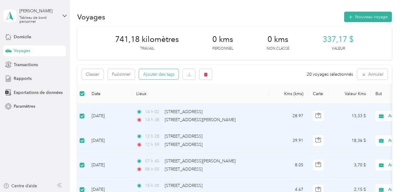
click at [169, 77] on button "Ajouter des tags" at bounding box center [159, 74] width 40 height 10
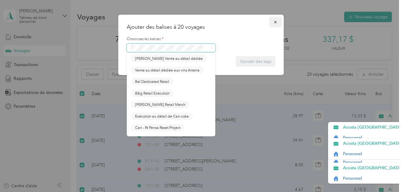
click at [276, 22] on icon "button" at bounding box center [275, 22] width 2 height 2
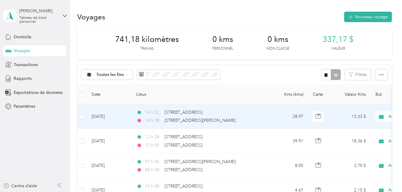
click at [246, 116] on div "14 h [GEOGRAPHIC_DATA][STREET_ADDRESS] 14 h 38 [STREET_ADDRESS][PERSON_NAME]" at bounding box center [198, 116] width 125 height 15
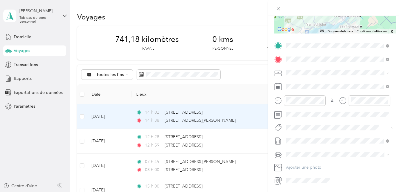
scroll to position [113, 0]
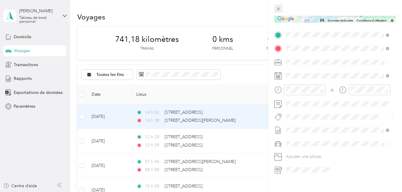
click at [277, 8] on icon at bounding box center [278, 8] width 5 height 5
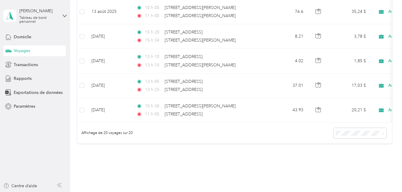
scroll to position [472, 0]
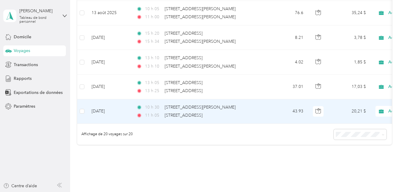
click at [251, 113] on div "11 h 05 [STREET_ADDRESS]" at bounding box center [198, 115] width 125 height 7
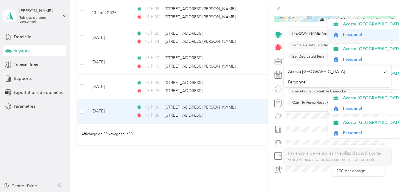
scroll to position [4, 0]
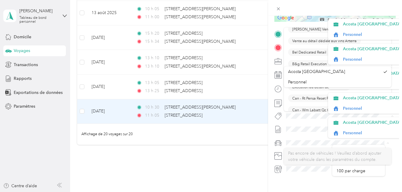
click at [397, 9] on div at bounding box center [335, 8] width 134 height 16
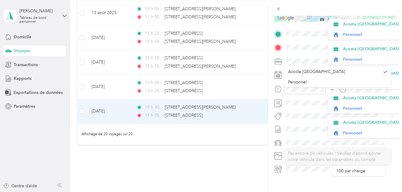
scroll to position [54, 0]
click at [226, 156] on div "Détails du voyage Sauvegarder This trip cannot be edited because it is either u…" at bounding box center [201, 96] width 402 height 192
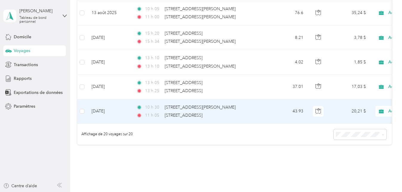
click at [259, 114] on div "11 h 05 [STREET_ADDRESS]" at bounding box center [198, 115] width 125 height 7
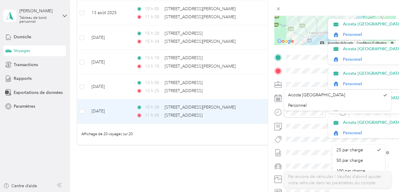
click at [215, 159] on div "Détails du voyage Sauvegarder This trip cannot be edited because it is either u…" at bounding box center [201, 96] width 402 height 192
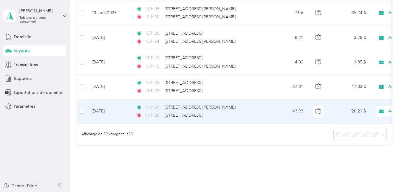
click at [264, 118] on td "10 h [STREET_ADDRESS][PERSON_NAME] 11 h 05 [STREET_ADDRESS]" at bounding box center [200, 111] width 137 height 24
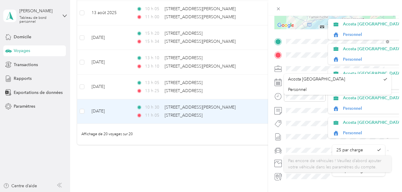
click at [228, 157] on div "Détails du voyage Sauvegarder This trip cannot be edited because it is either u…" at bounding box center [201, 96] width 402 height 192
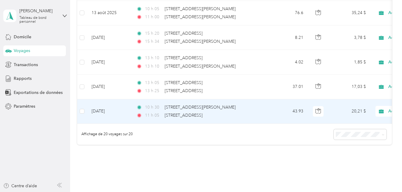
click at [259, 112] on div "11 h 05 [STREET_ADDRESS]" at bounding box center [198, 115] width 125 height 7
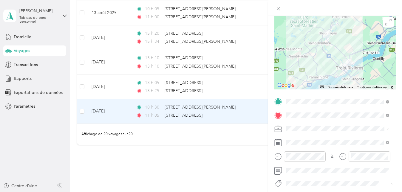
scroll to position [91, 0]
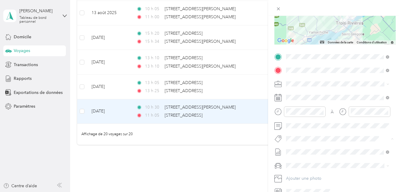
click at [307, 82] on span "Fab Beiersdorf" at bounding box center [305, 81] width 24 height 5
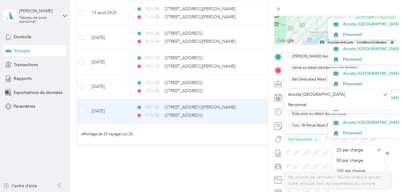
click at [252, 145] on div "Détails du voyage Sauvegarder This trip cannot be edited because it is either u…" at bounding box center [201, 96] width 402 height 192
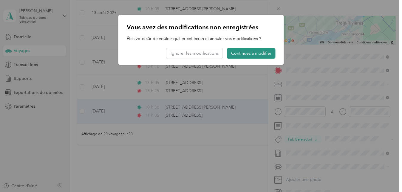
click at [250, 51] on button "Continuez à modifier" at bounding box center [251, 53] width 49 height 10
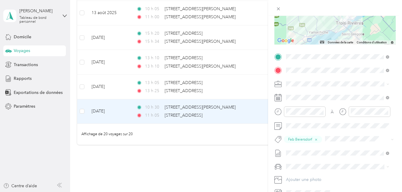
click at [234, 175] on div "Détails du voyage Sauvegarder This trip cannot be edited because it is either u…" at bounding box center [201, 96] width 402 height 192
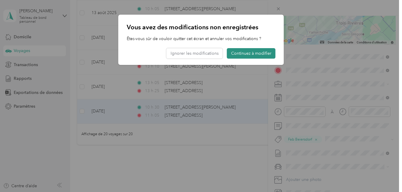
click at [259, 54] on button "Continuez à modifier" at bounding box center [251, 53] width 49 height 10
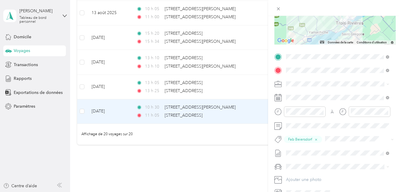
click at [241, 86] on div "Détails du voyage Sauvegarder This trip cannot be edited because it is either u…" at bounding box center [201, 96] width 402 height 192
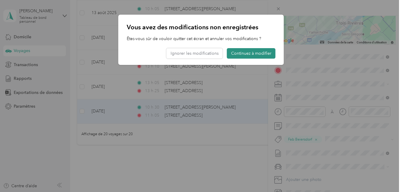
click at [255, 53] on button "Continuez à modifier" at bounding box center [251, 53] width 49 height 10
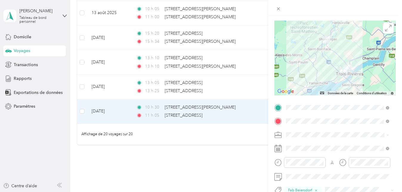
scroll to position [0, 0]
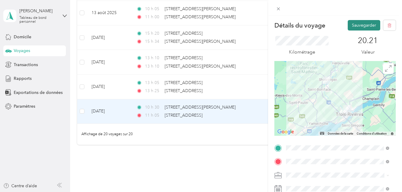
click at [352, 26] on button "Sauvegarder" at bounding box center [364, 25] width 33 height 10
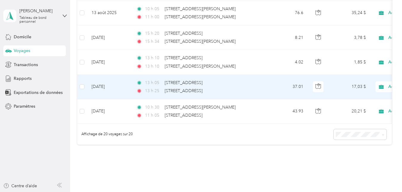
click at [257, 86] on div "13 h 05 [STREET_ADDRESS][GEOGRAPHIC_DATA] h 25 [STREET_ADDRESS]" at bounding box center [198, 86] width 125 height 15
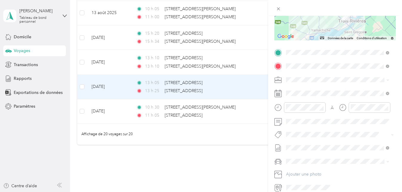
scroll to position [96, 0]
click at [308, 51] on span "Fab Beiersdorf" at bounding box center [305, 50] width 24 height 5
click at [309, 166] on span "Fab Team - R" at bounding box center [303, 167] width 21 height 5
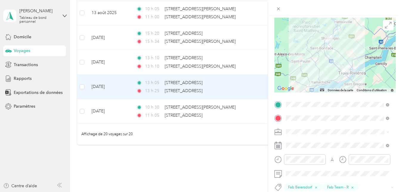
scroll to position [0, 0]
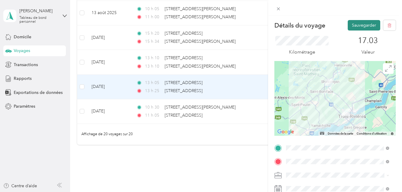
click at [353, 24] on button "Sauvegarder" at bounding box center [364, 25] width 33 height 10
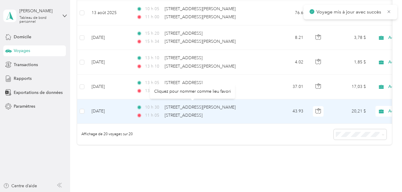
click at [203, 112] on div "[STREET_ADDRESS]" at bounding box center [184, 115] width 38 height 7
click at [272, 105] on td "43.93" at bounding box center [288, 111] width 39 height 24
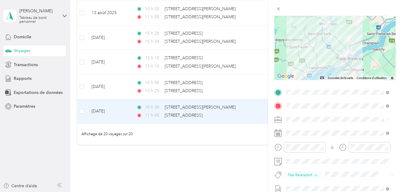
scroll to position [92, 0]
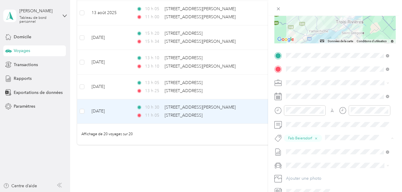
click at [308, 159] on span "Fab Team - C" at bounding box center [304, 160] width 22 height 5
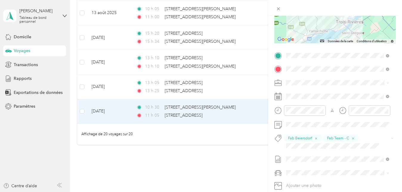
scroll to position [0, 0]
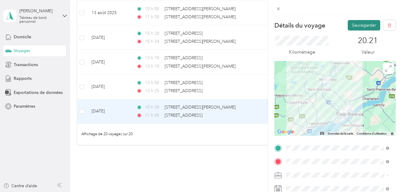
click at [364, 25] on button "Sauvegarder" at bounding box center [364, 25] width 33 height 10
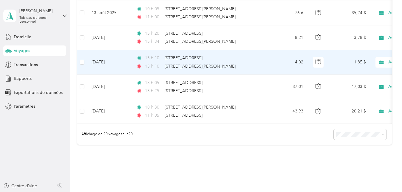
click at [251, 63] on div "13 h 10 [STREET_ADDRESS][PERSON_NAME]" at bounding box center [198, 66] width 125 height 7
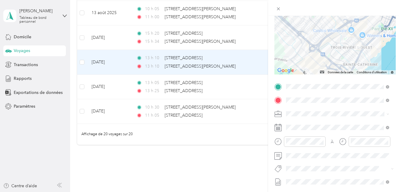
scroll to position [97, 0]
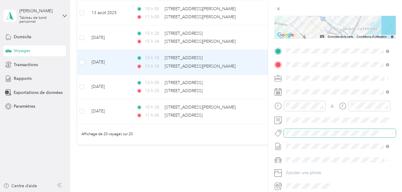
click at [294, 129] on span at bounding box center [340, 133] width 112 height 8
click at [306, 191] on div "Détails du voyage Sauvegarder This trip cannot be edited because it is either u…" at bounding box center [199, 192] width 399 height 0
click at [301, 165] on span "Fab Team - R" at bounding box center [303, 166] width 21 height 5
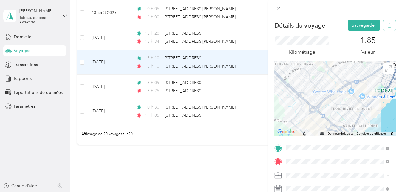
click at [388, 24] on icon "button" at bounding box center [390, 25] width 4 height 4
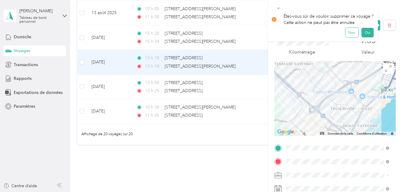
click at [353, 32] on button "Non" at bounding box center [352, 33] width 13 height 10
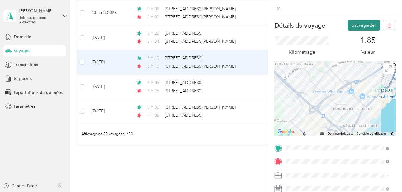
click at [360, 22] on button "Sauvegarder" at bounding box center [364, 25] width 33 height 10
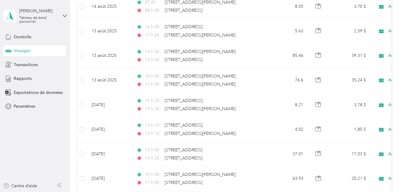
scroll to position [396, 0]
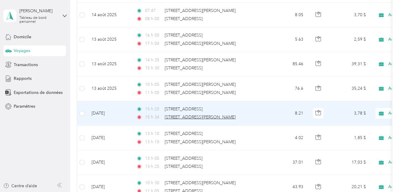
click at [201, 115] on span "[STREET_ADDRESS][PERSON_NAME]" at bounding box center [200, 116] width 71 height 5
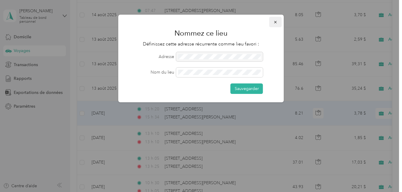
click at [275, 19] on button "button" at bounding box center [276, 22] width 13 height 10
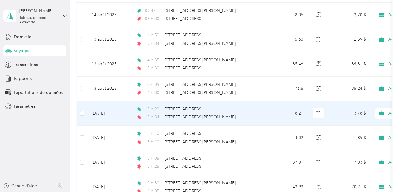
click at [262, 113] on div "15 h 20 [STREET_ADDRESS]-Rivières 15 h 34 [STREET_ADDRESS][PERSON_NAME]" at bounding box center [198, 113] width 125 height 15
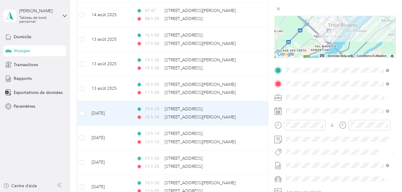
scroll to position [93, 0]
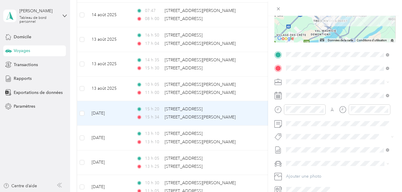
click at [305, 102] on span "Fab Team - R" at bounding box center [303, 102] width 21 height 5
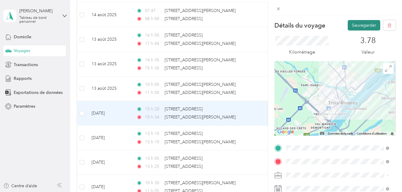
click at [366, 24] on button "Sauvegarder" at bounding box center [364, 25] width 33 height 10
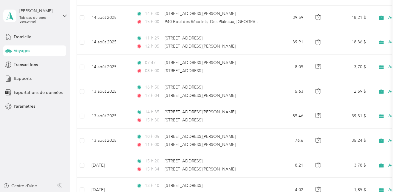
scroll to position [339, 0]
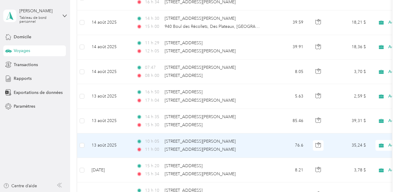
click at [277, 146] on td "76.6" at bounding box center [288, 145] width 39 height 24
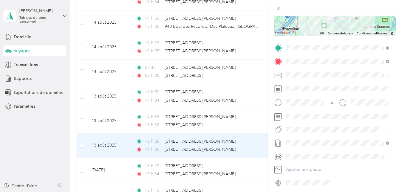
scroll to position [122, 0]
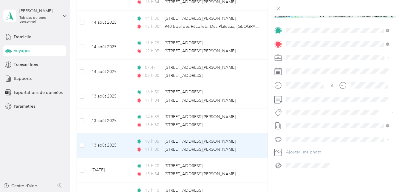
click at [311, 117] on span "Fab Beiersdorf" at bounding box center [305, 118] width 24 height 5
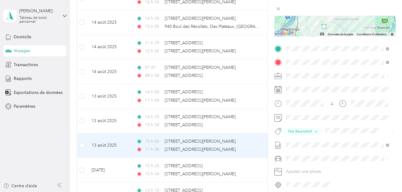
scroll to position [104, 0]
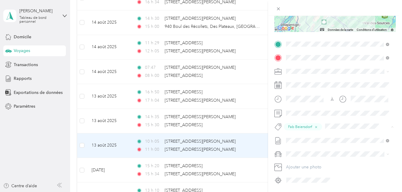
click at [310, 149] on span "Fab Team - C" at bounding box center [304, 149] width 22 height 5
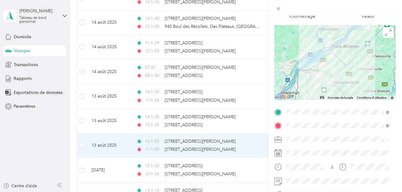
scroll to position [0, 0]
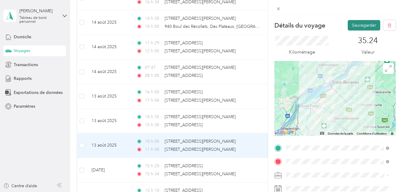
click at [365, 25] on button "Sauvegarder" at bounding box center [364, 25] width 33 height 10
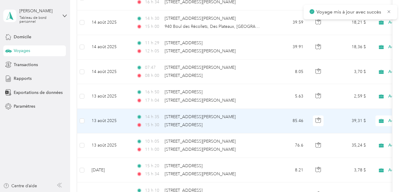
click at [244, 122] on div "15 h 30 [STREET_ADDRESS]" at bounding box center [198, 125] width 125 height 7
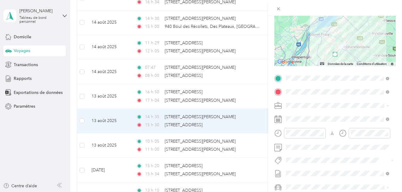
scroll to position [110, 0]
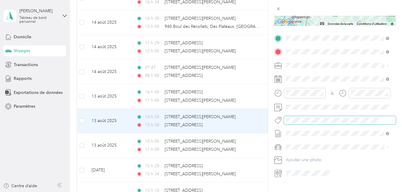
click at [299, 123] on span at bounding box center [335, 120] width 102 height 6
click at [300, 191] on div "Détails du voyage Sauvegarder This trip cannot be edited because it is either u…" at bounding box center [199, 192] width 399 height 0
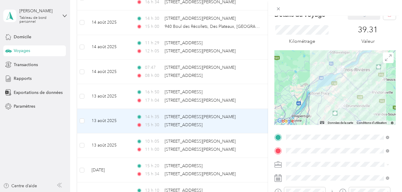
scroll to position [0, 0]
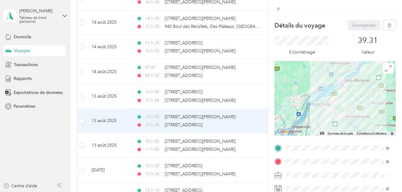
click at [279, 151] on icon at bounding box center [278, 147] width 7 height 7
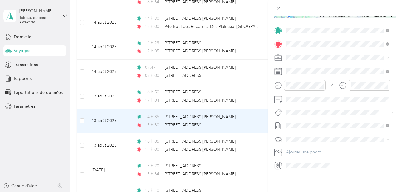
scroll to position [122, 0]
click at [298, 108] on span at bounding box center [340, 112] width 112 height 8
click at [302, 140] on span "Fab Team - R" at bounding box center [303, 141] width 21 height 5
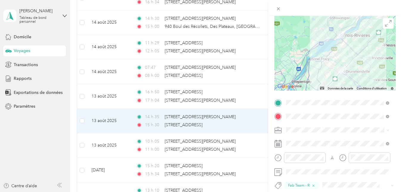
scroll to position [0, 0]
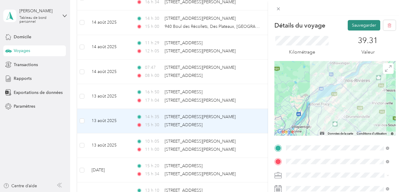
click at [365, 27] on button "Sauvegarder" at bounding box center [364, 25] width 33 height 10
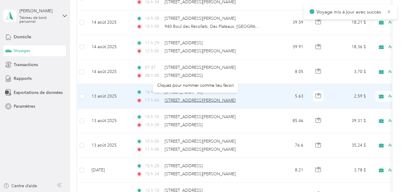
click at [219, 98] on span "[STREET_ADDRESS][PERSON_NAME]" at bounding box center [200, 100] width 71 height 5
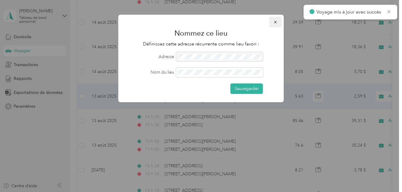
click at [277, 20] on icon "button" at bounding box center [276, 22] width 4 height 4
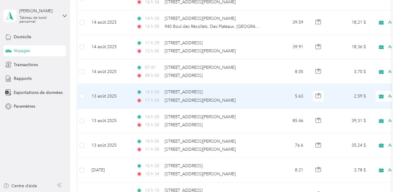
click at [267, 97] on td "16 h 50 [STREET_ADDRESS] 17 h 04 [STREET_ADDRESS][PERSON_NAME]" at bounding box center [200, 96] width 137 height 24
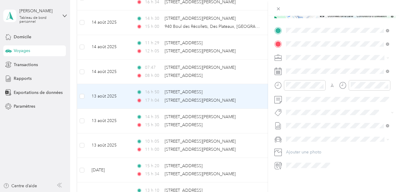
scroll to position [122, 0]
click at [304, 142] on span "Fab Team - R" at bounding box center [303, 140] width 21 height 5
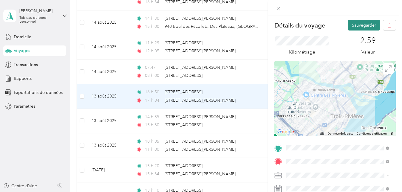
click at [351, 24] on button "Sauvegarder" at bounding box center [364, 25] width 33 height 10
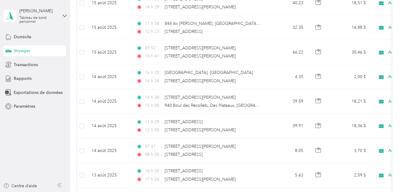
scroll to position [259, 0]
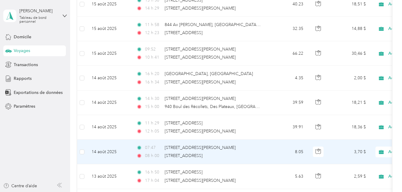
click at [260, 148] on div "07:47 [STREET_ADDRESS][PERSON_NAME]" at bounding box center [198, 147] width 125 height 7
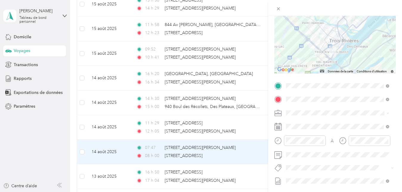
scroll to position [93, 0]
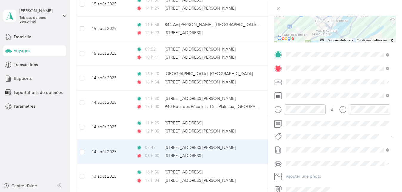
click at [299, 146] on span "Fab Beiersdorf" at bounding box center [305, 145] width 24 height 5
click at [311, 160] on span "Fab Team - C" at bounding box center [304, 159] width 22 height 5
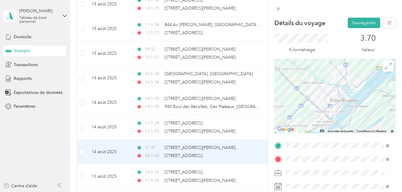
scroll to position [0, 0]
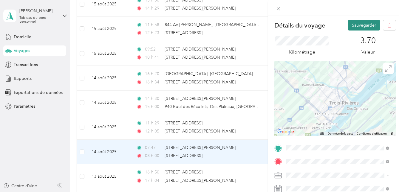
click at [367, 26] on button "Sauvegarder" at bounding box center [364, 25] width 33 height 10
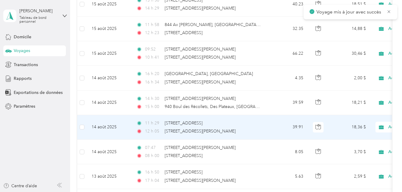
click at [255, 130] on div "12 h 05 1600 Av [PERSON_NAME], [GEOGRAPHIC_DATA], [GEOGRAPHIC_DATA]" at bounding box center [198, 131] width 125 height 7
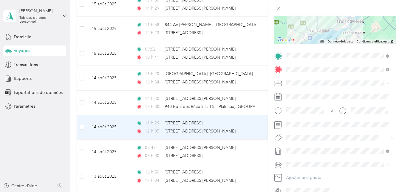
scroll to position [93, 0]
click at [307, 150] on button "Fab Beiersdorf" at bounding box center [304, 147] width 33 height 7
click at [305, 159] on span "Fab Team - C" at bounding box center [304, 160] width 22 height 5
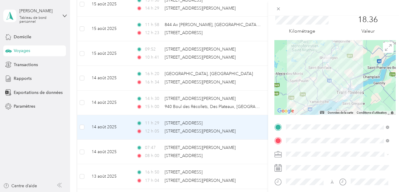
scroll to position [0, 0]
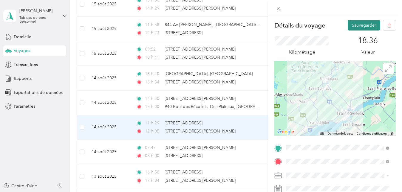
click at [363, 27] on button "Sauvegarder" at bounding box center [364, 25] width 33 height 10
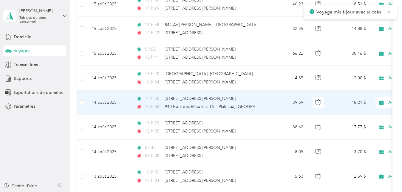
click at [265, 95] on td "14 h 30 1600 Av [PERSON_NAME], [GEOGRAPHIC_DATA], [GEOGRAPHIC_DATA] 15 h 00 940…" at bounding box center [200, 102] width 137 height 24
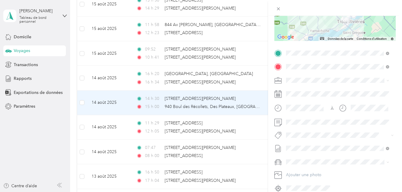
scroll to position [99, 0]
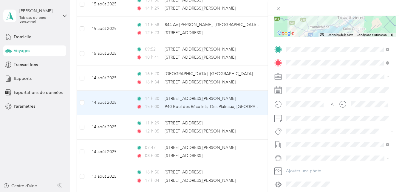
click at [303, 163] on span "Fab Team - R" at bounding box center [303, 164] width 21 height 5
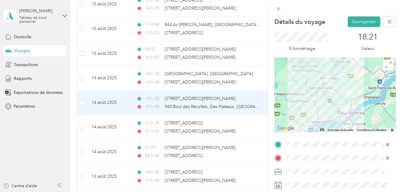
scroll to position [0, 0]
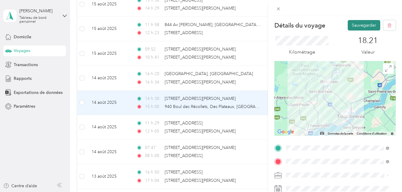
click at [351, 24] on button "Sauvegarder" at bounding box center [364, 25] width 33 height 10
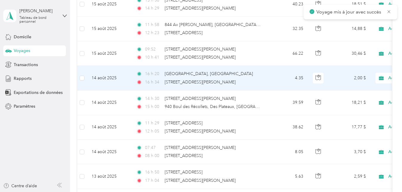
click at [243, 80] on div "16 h 34 [STREET_ADDRESS][PERSON_NAME]" at bounding box center [198, 82] width 125 height 7
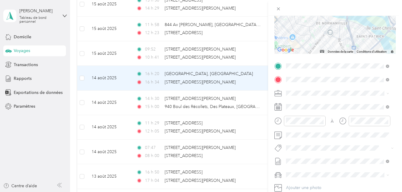
scroll to position [122, 0]
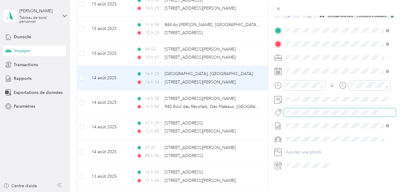
click at [308, 108] on span at bounding box center [340, 112] width 112 height 8
click at [310, 191] on div "Détails du voyage Sauvegarder This trip cannot be edited because it is either u…" at bounding box center [199, 192] width 399 height 0
click at [312, 191] on div "Détails du voyage Sauvegarder This trip cannot be edited because it is either u…" at bounding box center [199, 192] width 399 height 0
click at [301, 142] on span "Fab Team - R" at bounding box center [303, 140] width 21 height 5
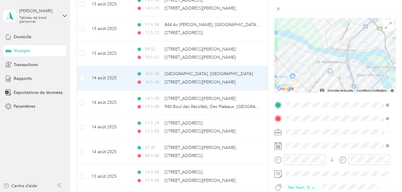
scroll to position [0, 0]
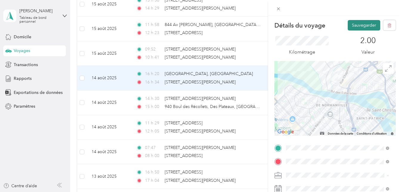
click at [354, 24] on button "Sauvegarder" at bounding box center [364, 25] width 33 height 10
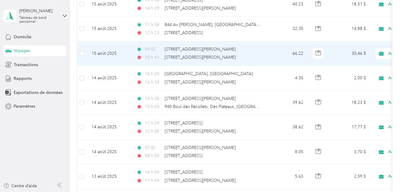
click at [256, 57] on div "10 h 41 850 Av [PERSON_NAME], [GEOGRAPHIC_DATA], [GEOGRAPHIC_DATA]" at bounding box center [198, 57] width 125 height 7
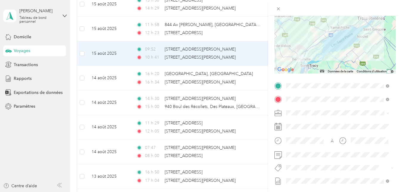
scroll to position [84, 0]
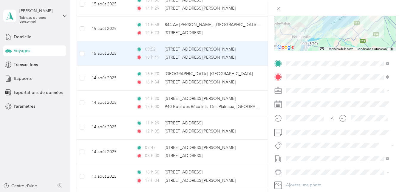
click at [305, 178] on span "Fab Team - R" at bounding box center [303, 178] width 21 height 5
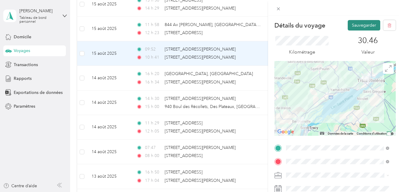
click at [359, 27] on button "Sauvegarder" at bounding box center [364, 25] width 33 height 10
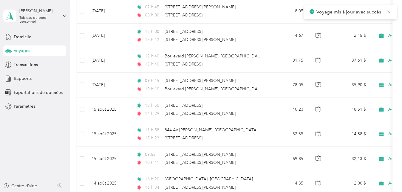
scroll to position [153, 0]
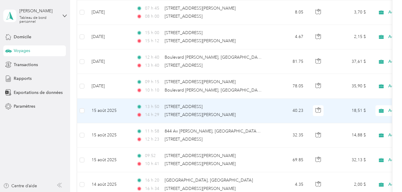
click at [238, 114] on div "14 h 29 [STREET_ADDRESS][PERSON_NAME]" at bounding box center [198, 114] width 125 height 7
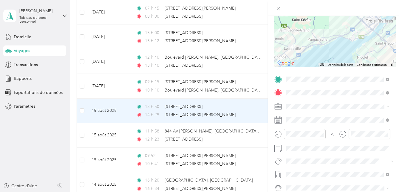
scroll to position [73, 0]
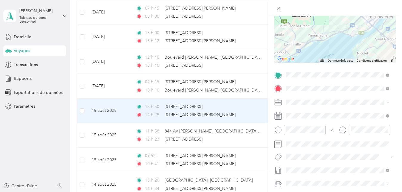
click at [303, 145] on span "Fab Team - R" at bounding box center [303, 146] width 21 height 5
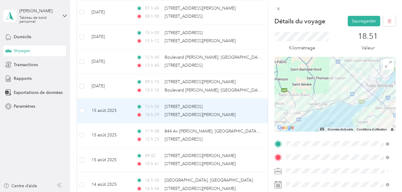
scroll to position [0, 0]
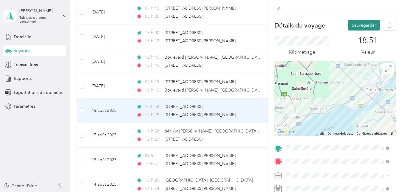
click at [364, 26] on button "Sauvegarder" at bounding box center [364, 25] width 33 height 10
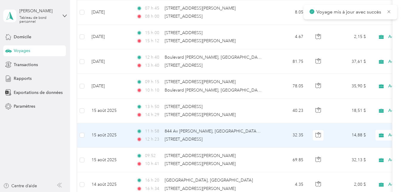
click at [255, 135] on div "11 h 58 844 Av [PERSON_NAME], [GEOGRAPHIC_DATA], [GEOGRAPHIC_DATA] 12 h 23 200 …" at bounding box center [198, 135] width 125 height 15
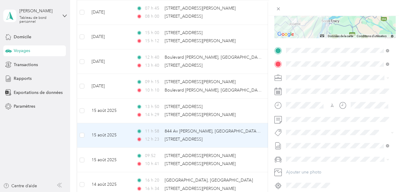
scroll to position [99, 0]
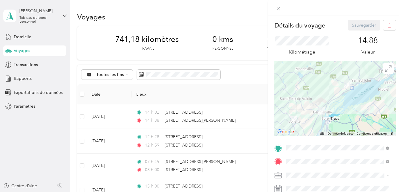
scroll to position [99, 0]
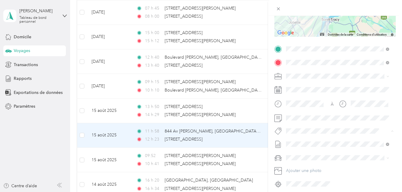
click at [306, 164] on span "Fab Team - R" at bounding box center [303, 164] width 21 height 5
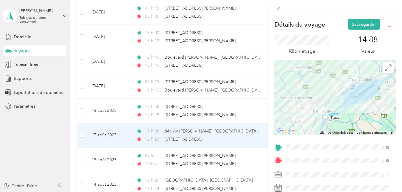
scroll to position [0, 0]
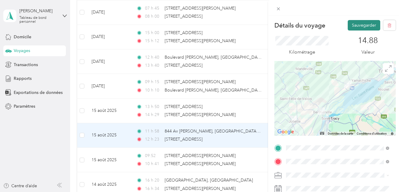
click at [362, 26] on button "Sauvegarder" at bounding box center [364, 25] width 33 height 10
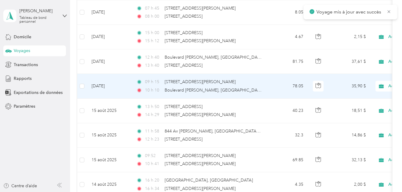
click at [268, 85] on td "09 h 15 300 rue Barkoff, Trois-Rivières 10 h 10 Boulevard René-Lévesque, Drummo…" at bounding box center [200, 86] width 137 height 24
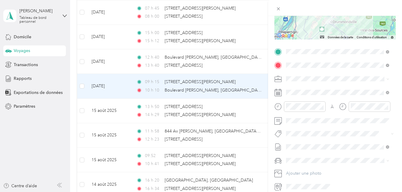
scroll to position [99, 0]
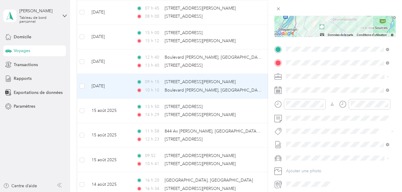
click at [305, 143] on button "Fab Beiersdorf" at bounding box center [304, 141] width 33 height 7
click at [308, 155] on span "Fab Team - C" at bounding box center [304, 154] width 22 height 5
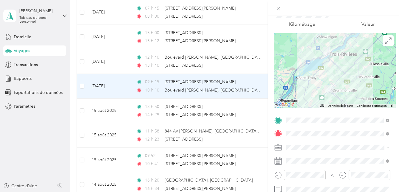
scroll to position [0, 0]
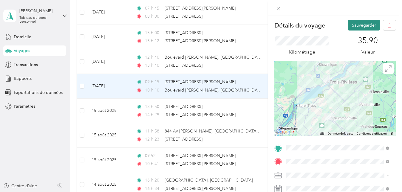
click at [357, 24] on button "Sauvegarder" at bounding box center [364, 25] width 33 height 10
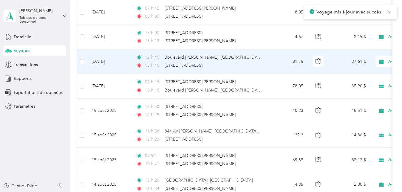
click at [250, 68] on div "13 h 40 200 Rue Fusey, Trois-Rivières" at bounding box center [198, 65] width 125 height 7
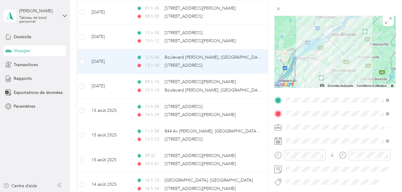
scroll to position [84, 0]
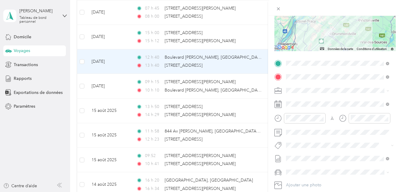
click at [306, 180] on button "Fab Team - R" at bounding box center [303, 177] width 30 height 7
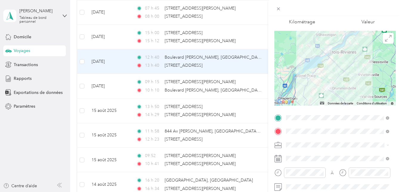
scroll to position [0, 0]
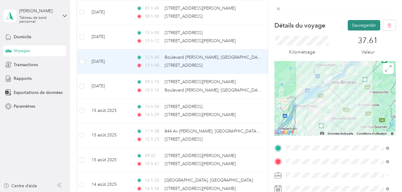
click at [365, 25] on button "Sauvegarder" at bounding box center [364, 25] width 33 height 10
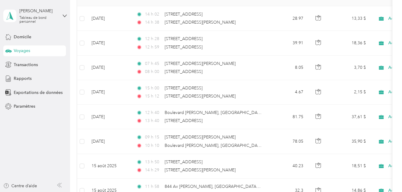
scroll to position [92, 0]
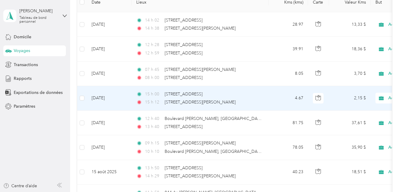
click at [249, 98] on div "15 h 00 200 Rue Fusey, Trois-Rivières 15 h 12 90, rue Taschereau, Trois-Rivières" at bounding box center [198, 98] width 125 height 15
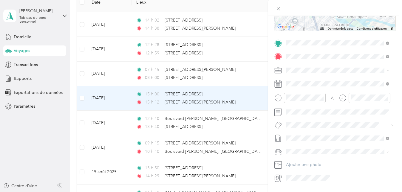
scroll to position [107, 0]
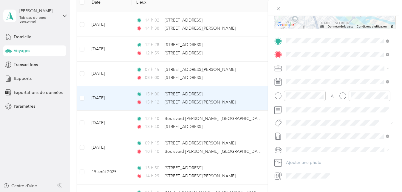
click at [310, 154] on span "Fab Team - R" at bounding box center [303, 156] width 21 height 5
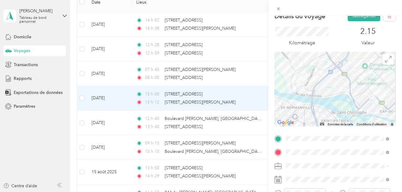
scroll to position [0, 0]
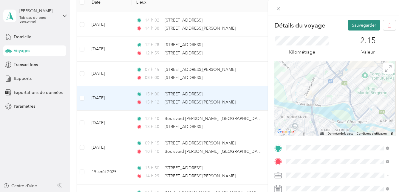
click at [354, 26] on button "Sauvegarder" at bounding box center [364, 25] width 33 height 10
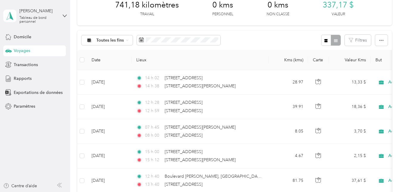
scroll to position [31, 0]
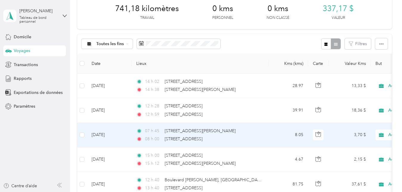
click at [257, 132] on div "07 h 45 90, rue Taschereau, Trois-Rivières" at bounding box center [198, 130] width 125 height 7
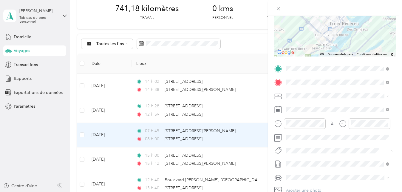
scroll to position [92, 0]
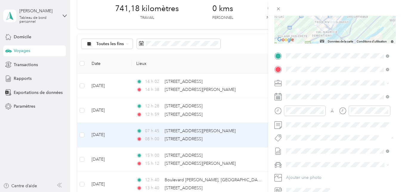
click at [307, 148] on span "Fab Beiersdorf" at bounding box center [305, 148] width 24 height 5
click at [310, 162] on button "Fab Team - C" at bounding box center [303, 160] width 30 height 7
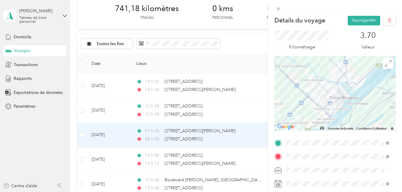
scroll to position [0, 0]
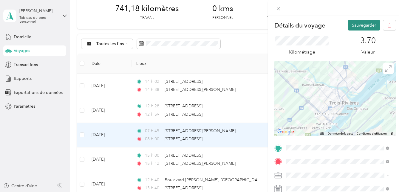
click at [359, 23] on button "Sauvegarder" at bounding box center [364, 25] width 33 height 10
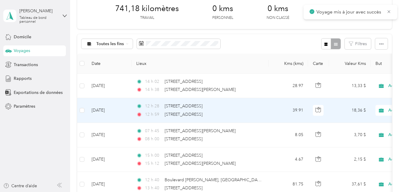
click at [262, 112] on td "12 h 28 4520, boulevard des Récollets, Trois-Rivières 12 h 59 1600 Boulevard Ro…" at bounding box center [200, 110] width 137 height 24
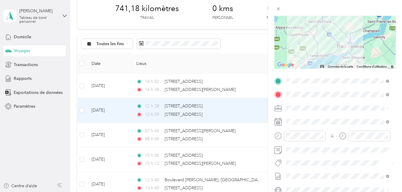
scroll to position [107, 0]
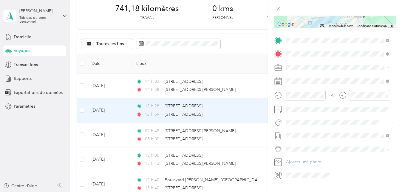
click at [311, 133] on span "Fab Beiersdorf" at bounding box center [305, 132] width 24 height 5
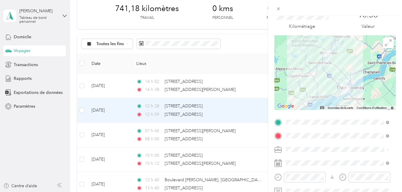
scroll to position [0, 0]
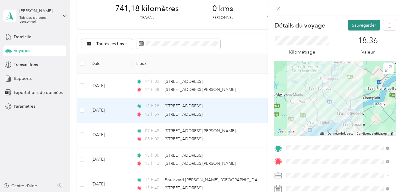
click at [367, 23] on button "Sauvegarder" at bounding box center [364, 25] width 33 height 10
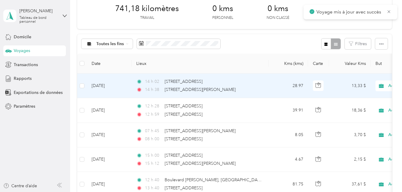
click at [257, 86] on div "14 h [GEOGRAPHIC_DATA][STREET_ADDRESS] 14 h 38 [STREET_ADDRESS][PERSON_NAME]" at bounding box center [198, 85] width 125 height 15
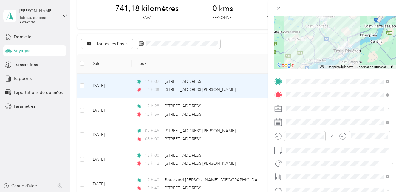
scroll to position [107, 0]
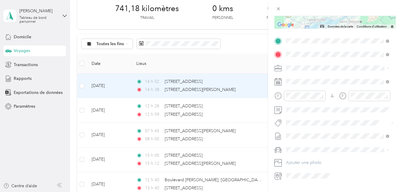
click at [310, 131] on span "Fab Beiersdorf" at bounding box center [305, 133] width 24 height 5
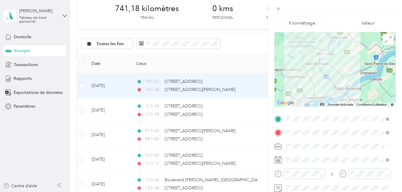
scroll to position [0, 0]
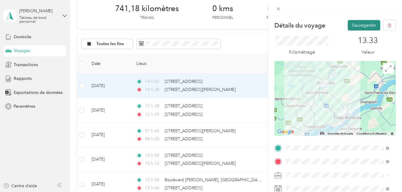
click at [361, 21] on button "Sauvegarder" at bounding box center [364, 25] width 33 height 10
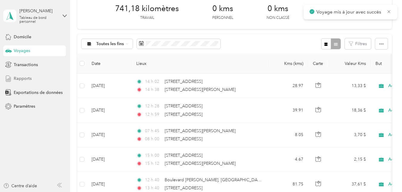
click at [44, 80] on div "Rapports" at bounding box center [34, 78] width 63 height 11
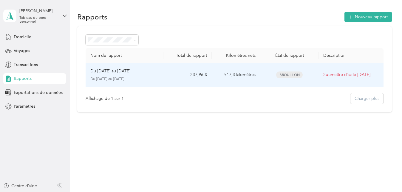
click at [177, 77] on td "237,96 $" at bounding box center [188, 75] width 49 height 24
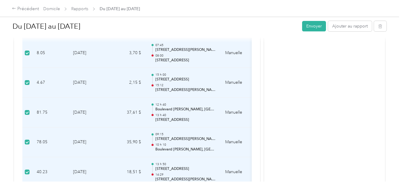
scroll to position [269, 0]
